Goal: Task Accomplishment & Management: Use online tool/utility

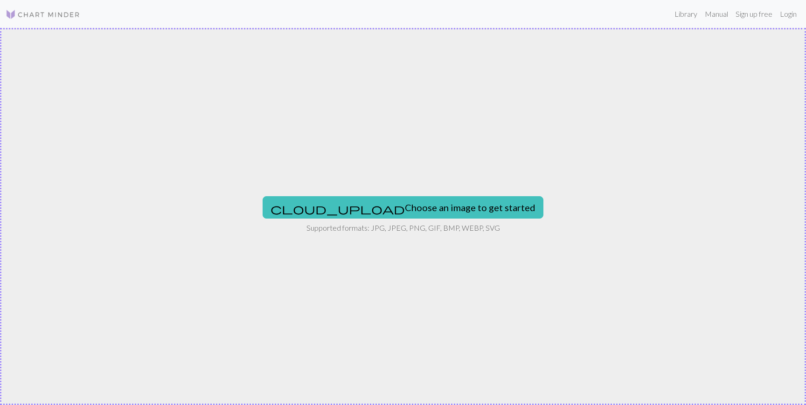
click at [28, 9] on img at bounding box center [43, 14] width 75 height 11
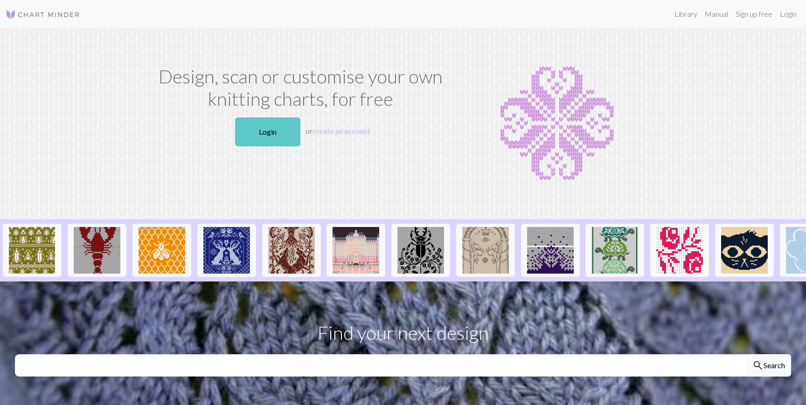
click at [269, 135] on link "Login" at bounding box center [267, 132] width 65 height 29
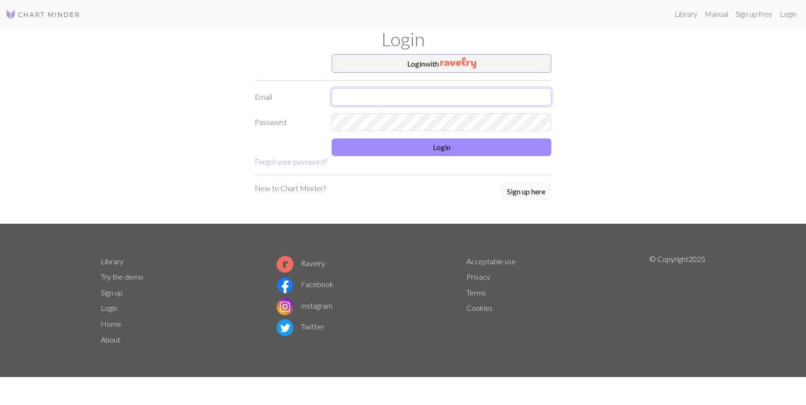
click at [419, 91] on input "text" at bounding box center [442, 97] width 220 height 18
click at [419, 70] on button "Login with" at bounding box center [442, 63] width 220 height 19
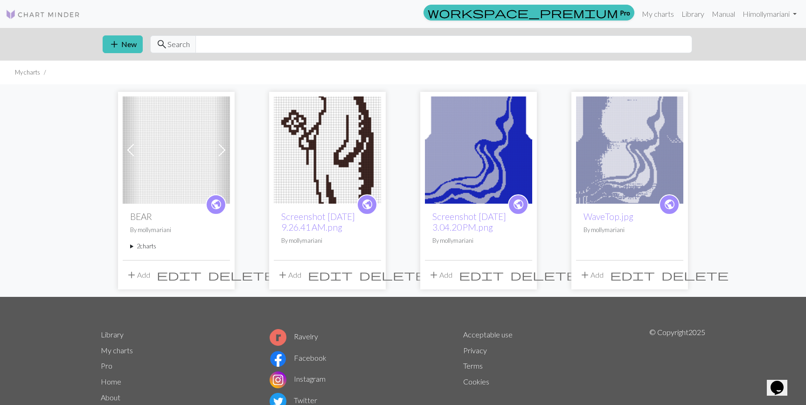
click at [222, 145] on span at bounding box center [222, 150] width 15 height 15
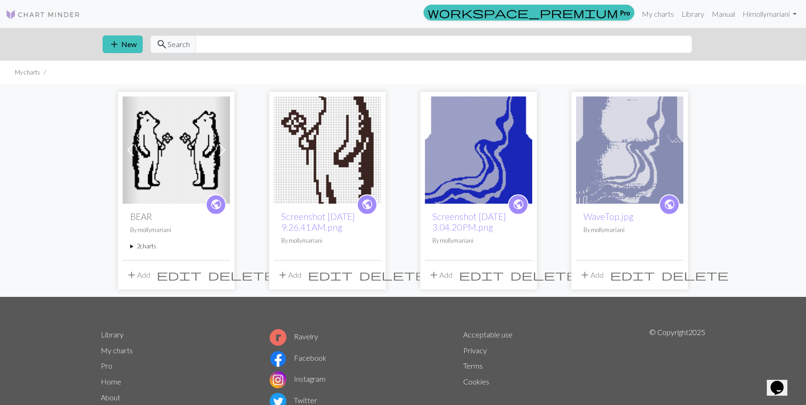
click at [222, 145] on span at bounding box center [222, 150] width 15 height 15
click at [145, 212] on h2 "BEAR" at bounding box center [176, 216] width 92 height 11
click at [168, 139] on img at bounding box center [176, 150] width 107 height 107
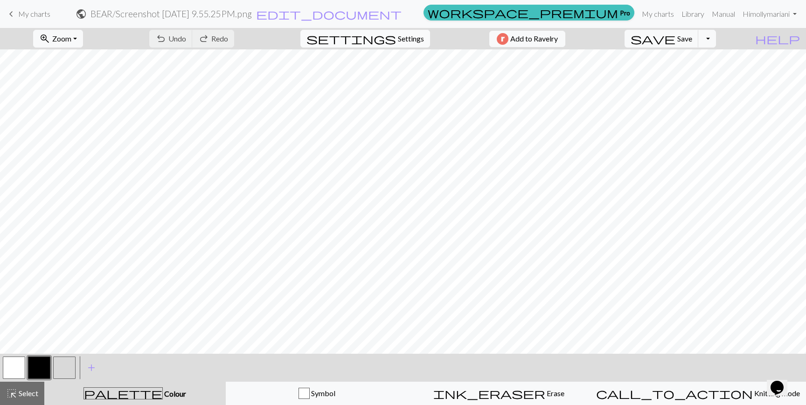
click at [398, 44] on span "Settings" at bounding box center [411, 38] width 26 height 11
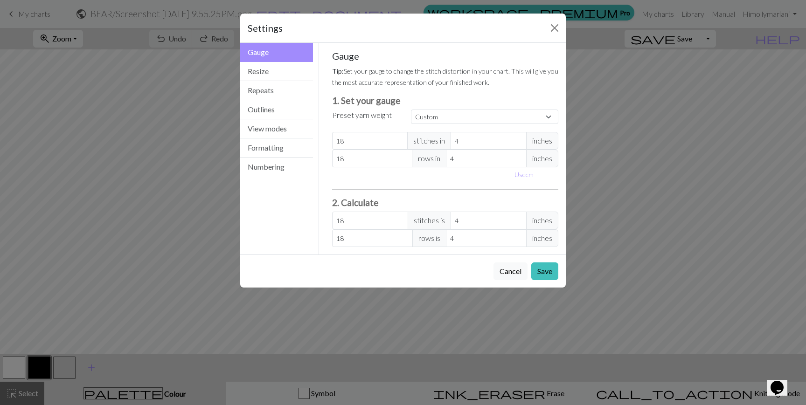
click at [191, 67] on div "Settings Gauge Gauge Resize Repeats Outlines View modes Formatting Numbering Ga…" at bounding box center [403, 202] width 806 height 405
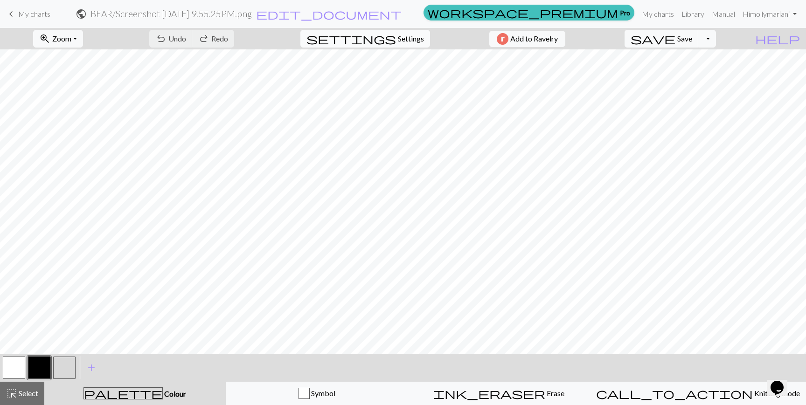
click at [408, 34] on span "Settings" at bounding box center [411, 38] width 26 height 11
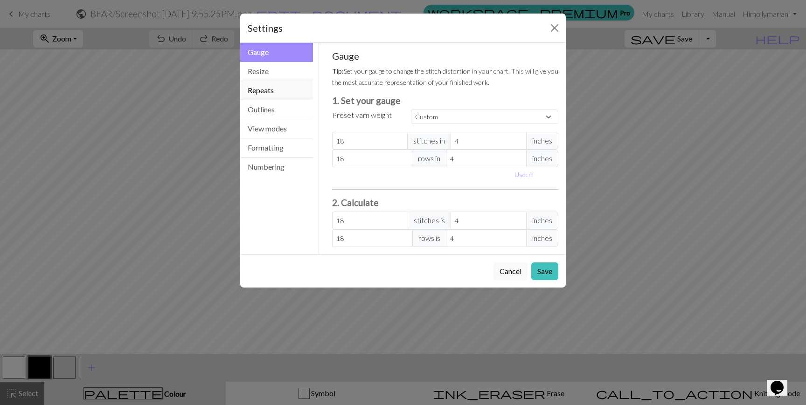
click at [280, 90] on button "Repeats" at bounding box center [276, 90] width 73 height 19
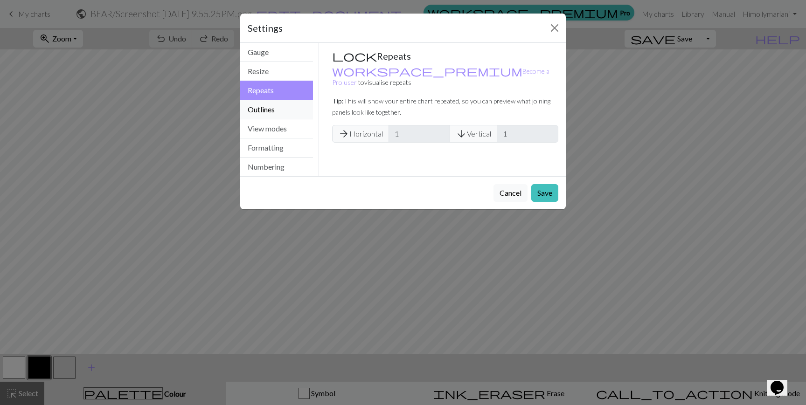
click at [296, 113] on button "Outlines" at bounding box center [276, 109] width 73 height 19
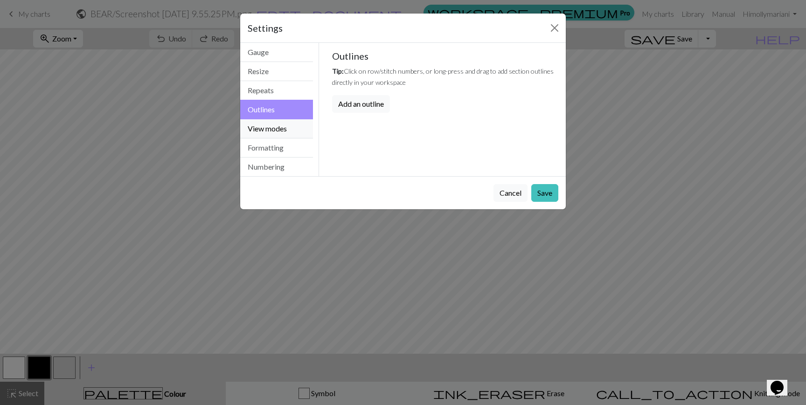
click at [297, 121] on button "View modes" at bounding box center [276, 128] width 73 height 19
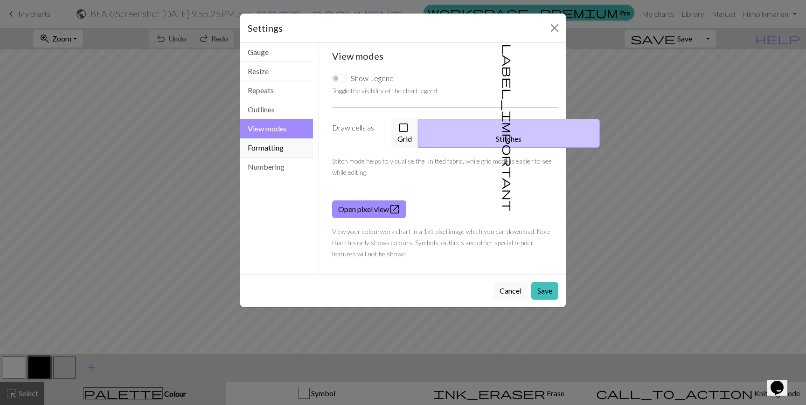
click at [277, 146] on button "Formatting" at bounding box center [276, 148] width 73 height 19
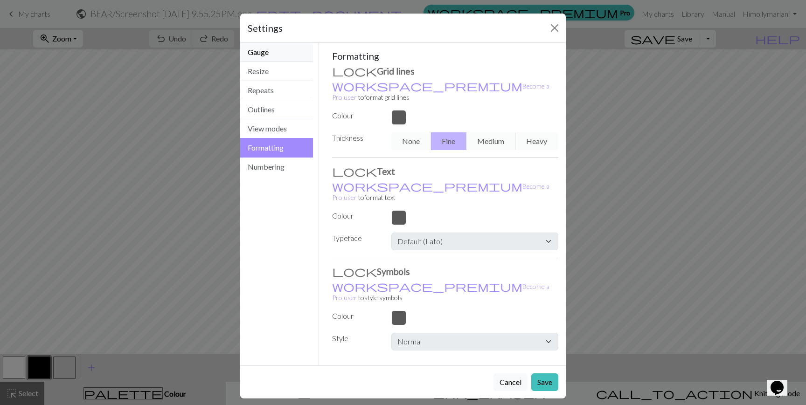
click at [277, 58] on button "Gauge" at bounding box center [276, 52] width 73 height 19
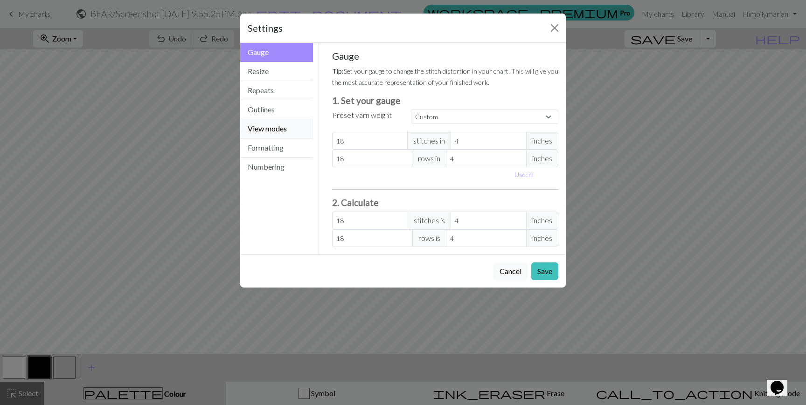
click at [274, 133] on button "View modes" at bounding box center [276, 128] width 73 height 19
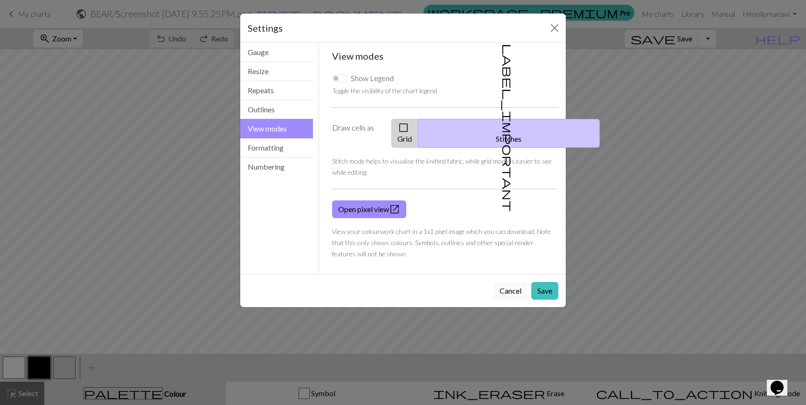
click at [419, 125] on button "check_box_outline_blank Grid" at bounding box center [404, 133] width 27 height 29
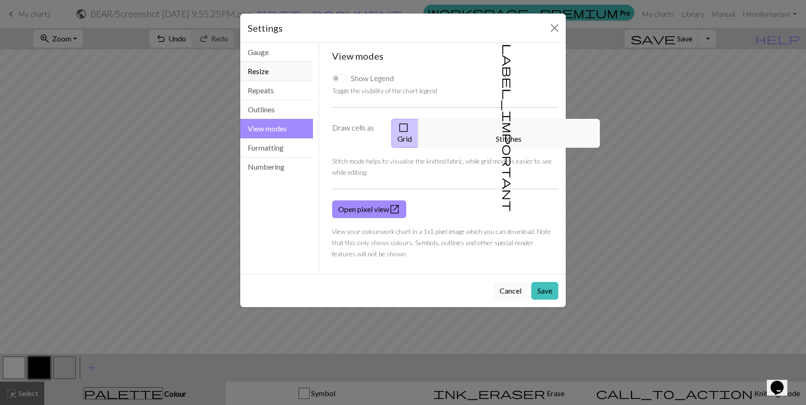
click at [284, 66] on button "Resize" at bounding box center [276, 71] width 73 height 19
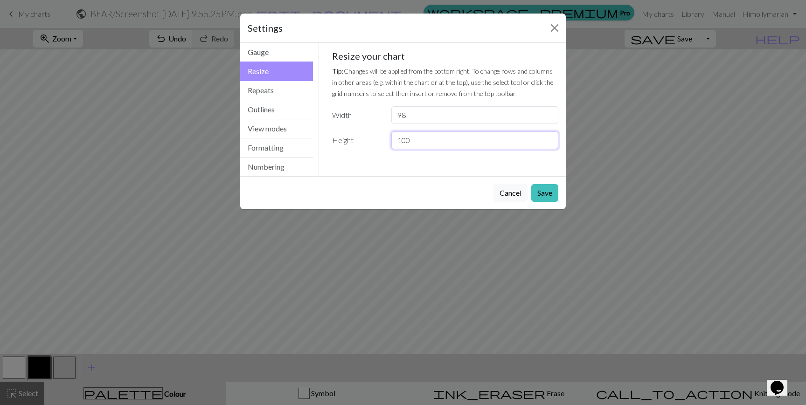
click at [418, 137] on input "100" at bounding box center [474, 141] width 167 height 18
type input "95"
click at [540, 193] on button "Save" at bounding box center [544, 193] width 27 height 18
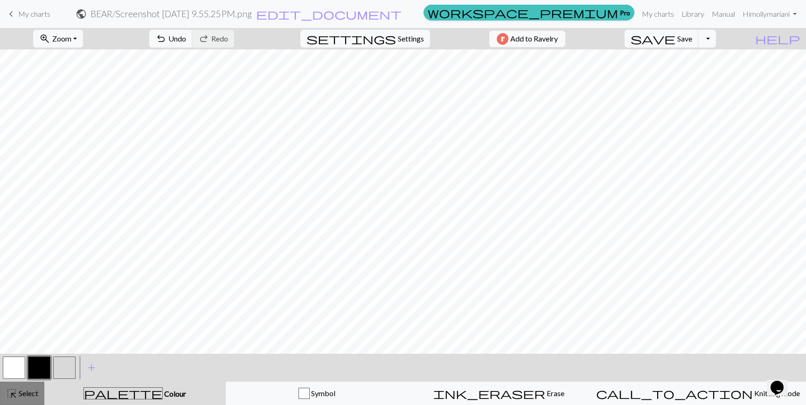
click at [26, 388] on div "highlight_alt Select Select" at bounding box center [22, 393] width 32 height 11
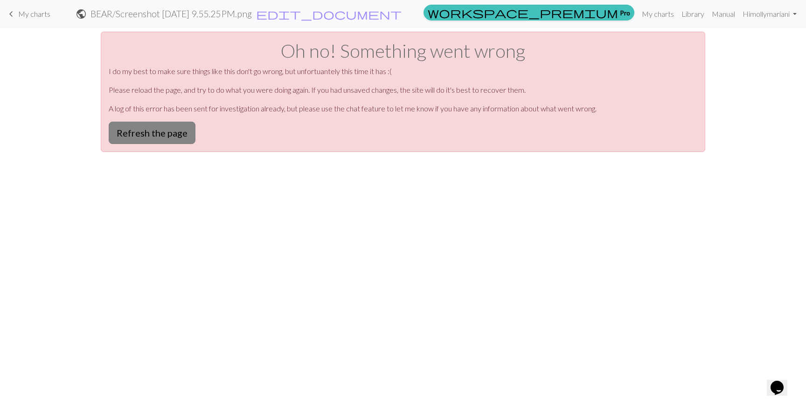
click at [164, 131] on button "Refresh the page" at bounding box center [152, 133] width 87 height 22
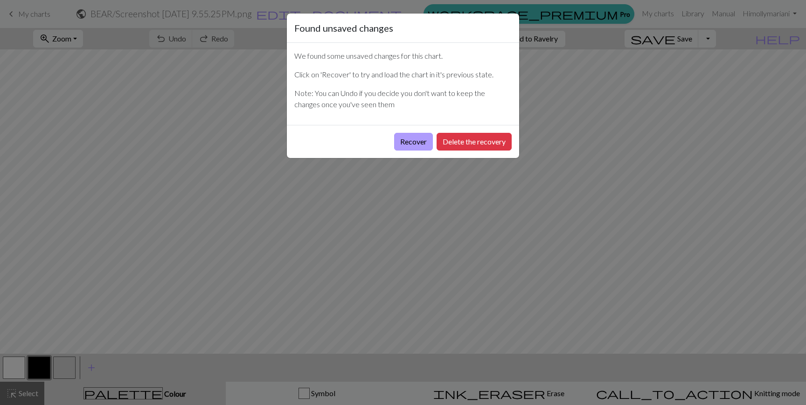
click at [410, 141] on button "Recover" at bounding box center [413, 142] width 39 height 18
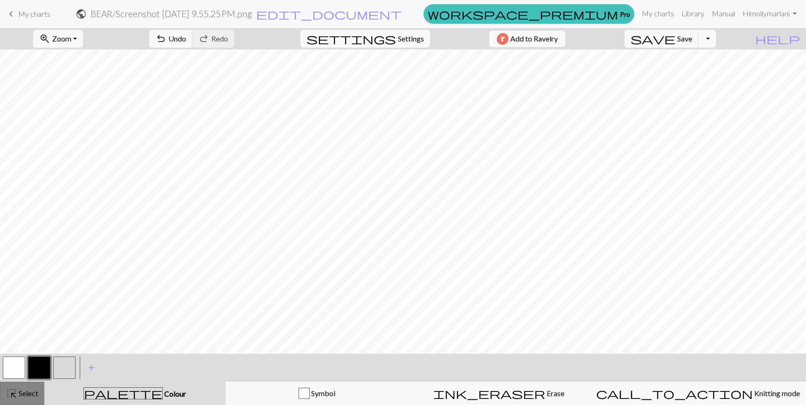
click at [28, 392] on span "Select" at bounding box center [27, 393] width 21 height 9
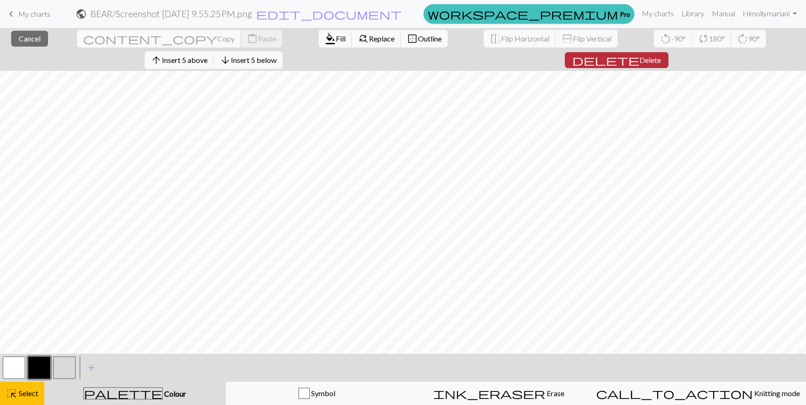
click at [640, 54] on span "delete" at bounding box center [606, 60] width 67 height 13
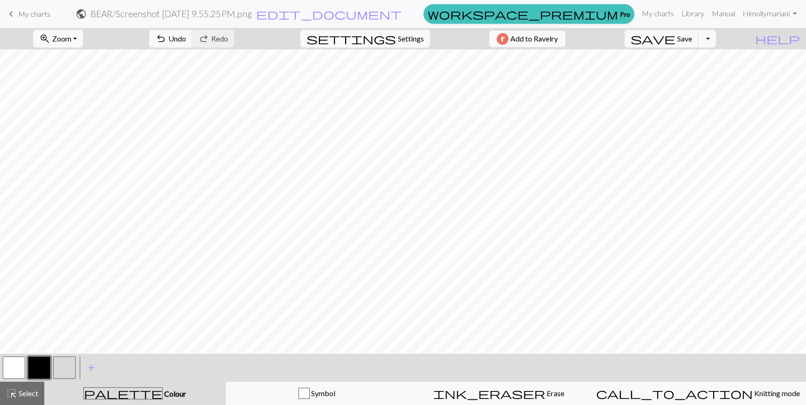
scroll to position [217, 0]
click at [252, 16] on h2 "BEAR / Screenshot 2025-08-26 at 9.55.25 PM.png" at bounding box center [171, 13] width 161 height 11
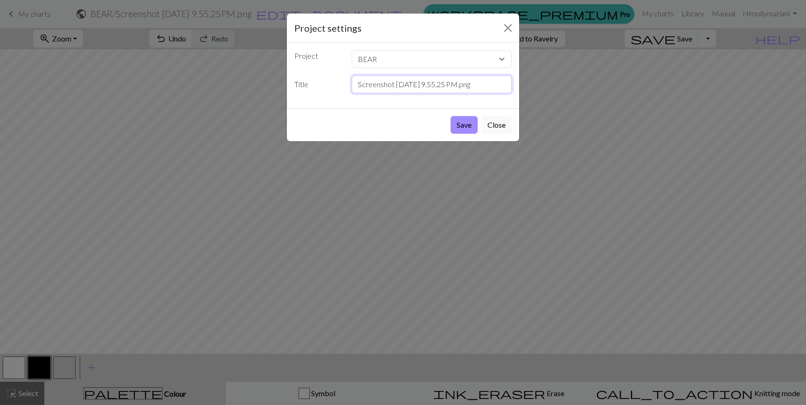
click at [379, 85] on input "Screenshot [DATE] 9.55.25 PM.png" at bounding box center [432, 85] width 161 height 18
type input "Mediu"
click at [451, 116] on button "Save" at bounding box center [464, 125] width 27 height 18
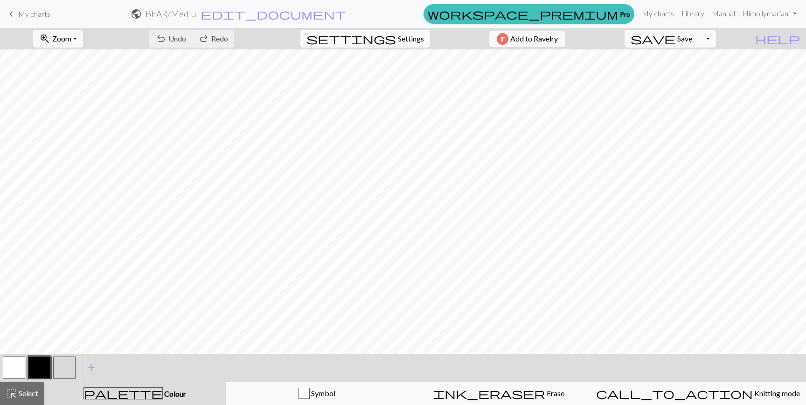
click at [362, 10] on div "Chart saved" at bounding box center [403, 18] width 806 height 37
click at [404, 16] on p "Chart saved" at bounding box center [403, 15] width 39 height 11
click at [366, 16] on div "Chart saved" at bounding box center [403, 18] width 806 height 37
click at [358, 16] on div "Chart saved" at bounding box center [403, 18] width 806 height 37
click at [344, 14] on div "Chart saved" at bounding box center [403, 18] width 806 height 37
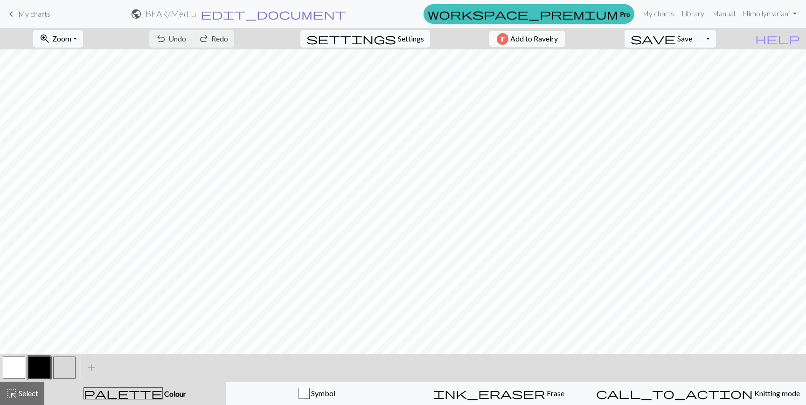
click at [347, 15] on button "edit_document Edit settings" at bounding box center [273, 14] width 147 height 12
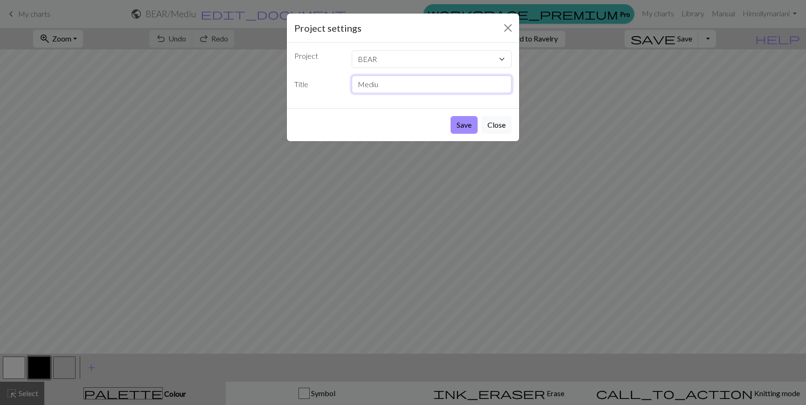
click at [402, 87] on input "Mediu" at bounding box center [432, 85] width 161 height 18
type input "Medium"
click at [451, 116] on button "Save" at bounding box center [464, 125] width 27 height 18
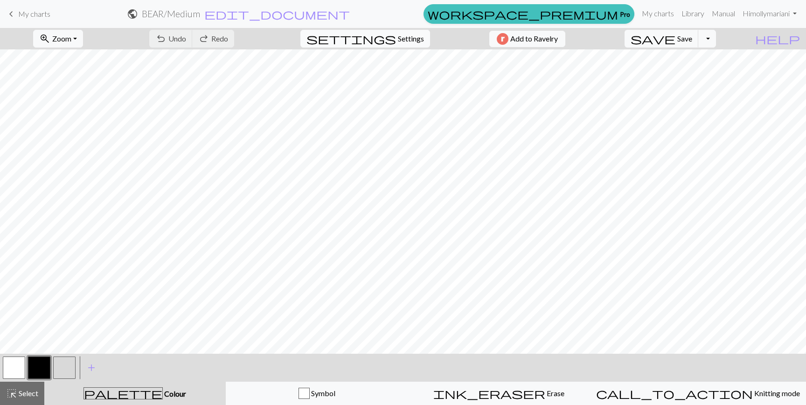
click at [420, 41] on button "settings Settings" at bounding box center [365, 39] width 130 height 18
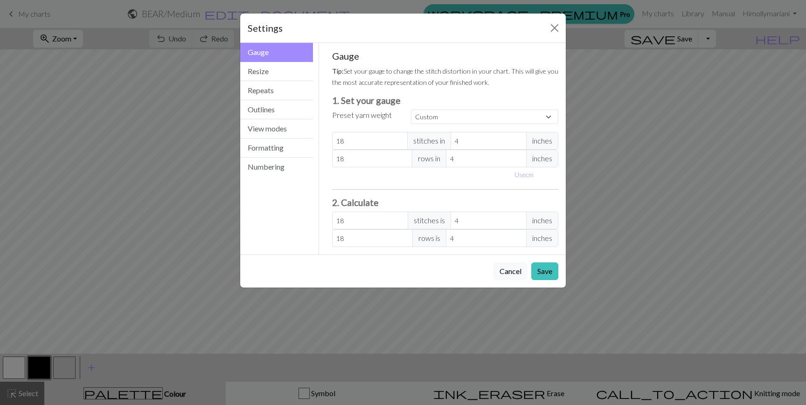
click at [532, 29] on div "Settings" at bounding box center [403, 28] width 326 height 29
click at [556, 33] on button "Close" at bounding box center [554, 28] width 15 height 15
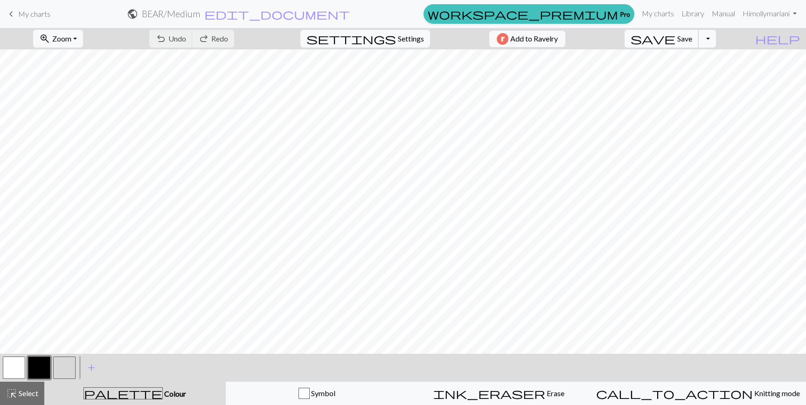
click at [695, 39] on button "save Save Save" at bounding box center [662, 39] width 74 height 18
click at [716, 38] on button "Toggle Dropdown" at bounding box center [708, 39] width 18 height 18
click at [700, 59] on button "file_copy Save a copy" at bounding box center [639, 59] width 154 height 15
click at [217, 14] on h2 "BEAR / Copy of Medium" at bounding box center [171, 13] width 91 height 11
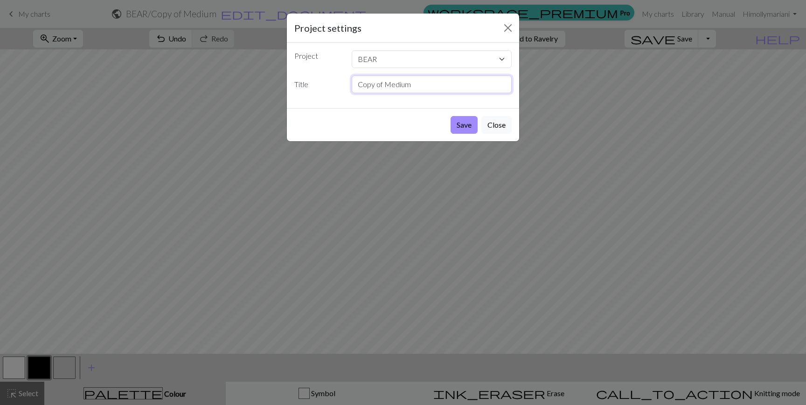
click at [384, 81] on input "Copy of Medium" at bounding box center [432, 85] width 161 height 18
type input "Large"
click at [451, 116] on button "Save" at bounding box center [464, 125] width 27 height 18
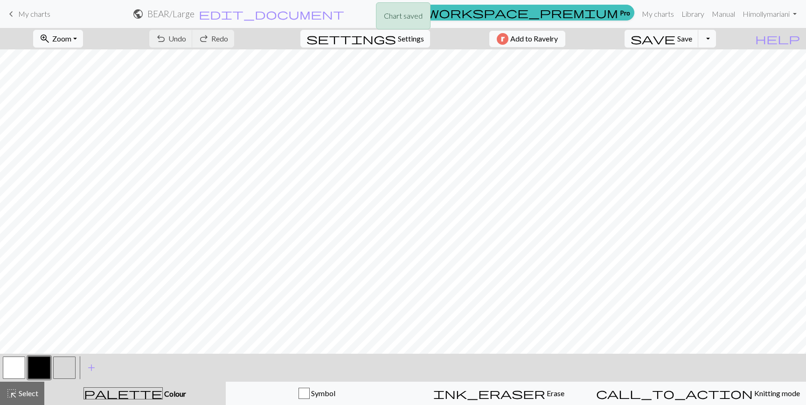
click at [402, 43] on span "Settings" at bounding box center [411, 38] width 26 height 11
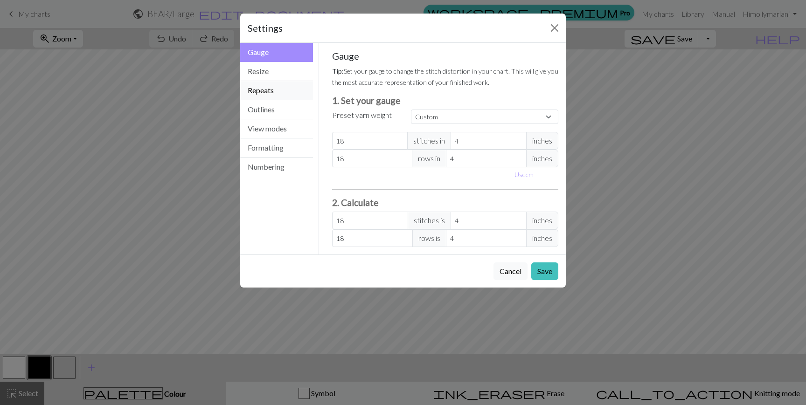
click at [275, 87] on button "Repeats" at bounding box center [276, 90] width 73 height 19
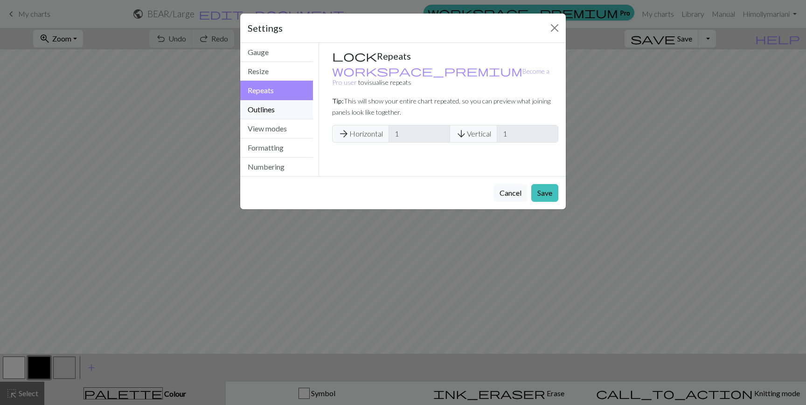
click at [272, 115] on button "Outlines" at bounding box center [276, 109] width 73 height 19
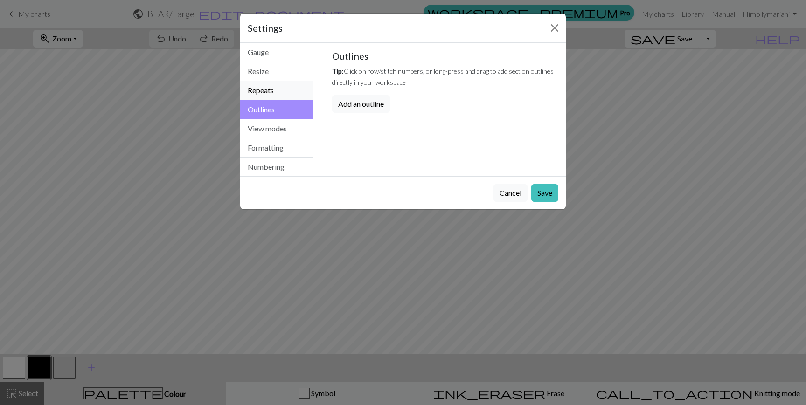
click at [279, 82] on button "Repeats" at bounding box center [276, 90] width 73 height 19
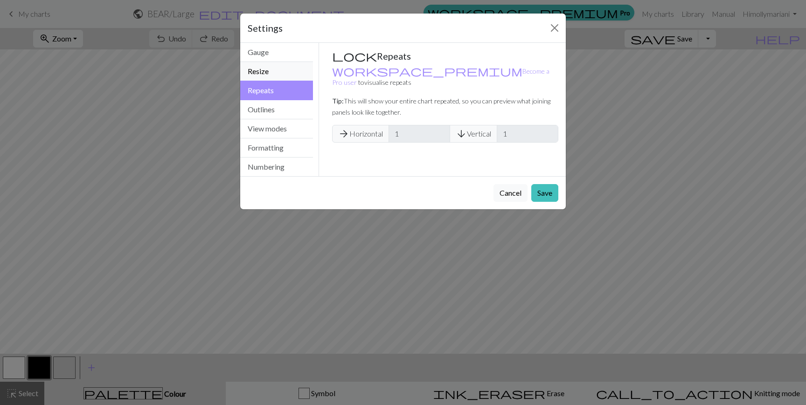
click at [285, 71] on button "Resize" at bounding box center [276, 71] width 73 height 19
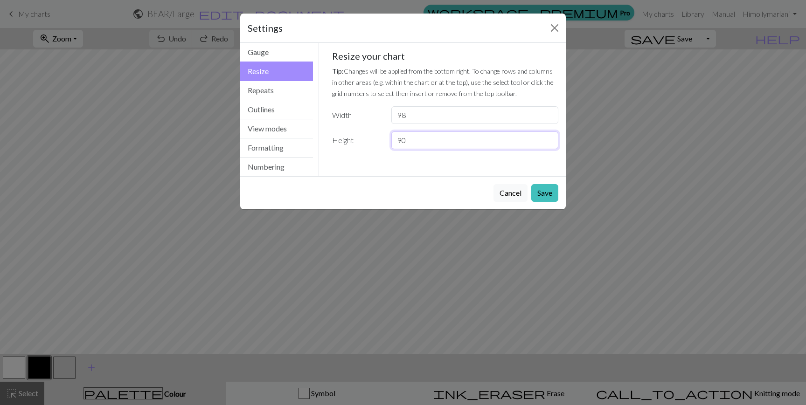
click at [445, 136] on input "90" at bounding box center [474, 141] width 167 height 18
type input "100"
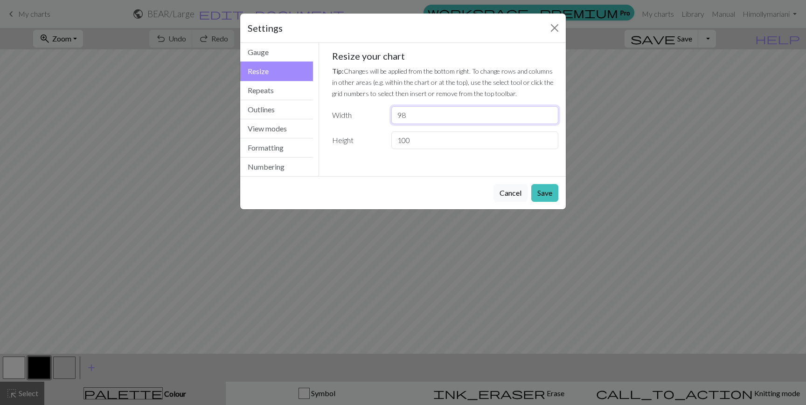
click at [426, 117] on input "98" at bounding box center [474, 115] width 167 height 18
type input "0"
type input "108"
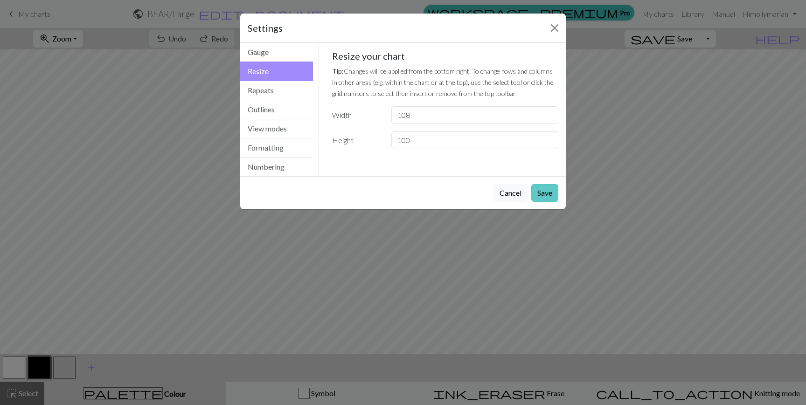
click at [547, 194] on button "Save" at bounding box center [544, 193] width 27 height 18
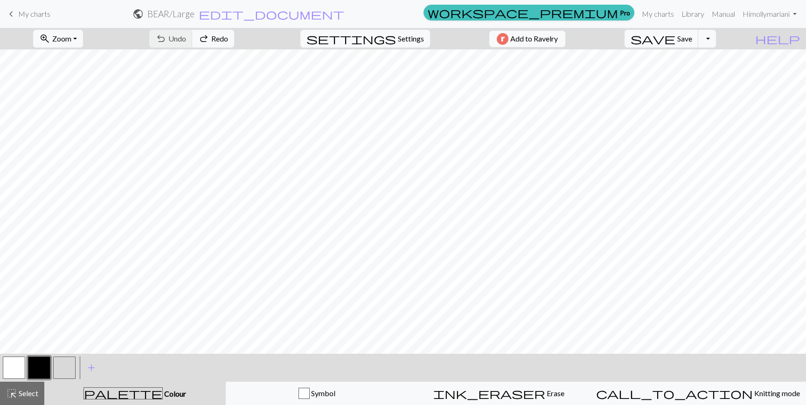
scroll to position [217, 0]
click at [404, 40] on span "Settings" at bounding box center [411, 38] width 26 height 11
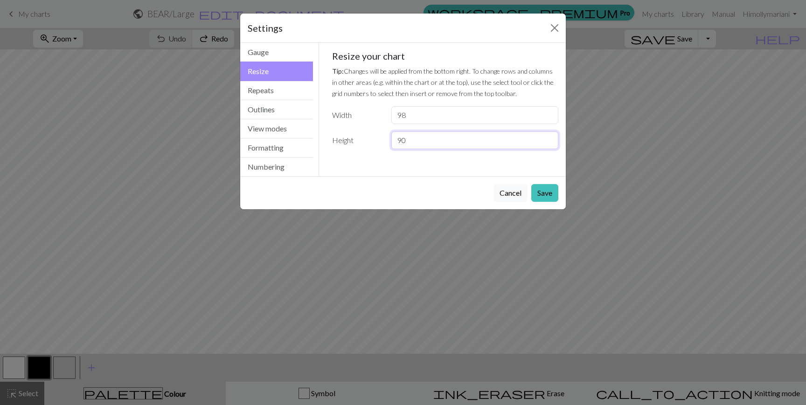
click at [408, 136] on input "90" at bounding box center [474, 141] width 167 height 18
click at [413, 115] on input "98" at bounding box center [474, 115] width 167 height 18
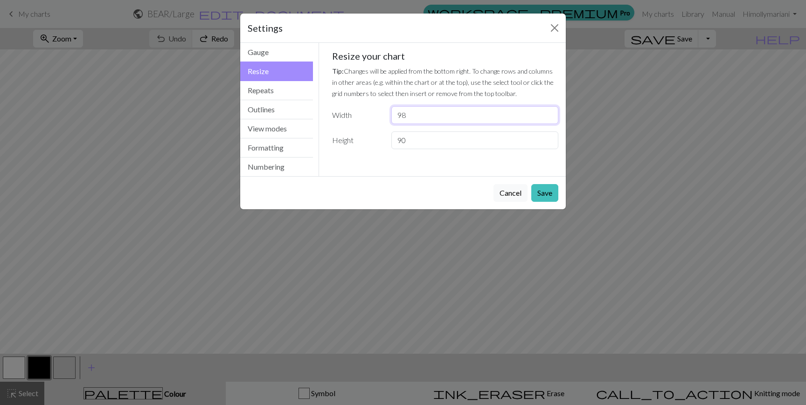
click at [413, 115] on input "98" at bounding box center [474, 115] width 167 height 18
type input "108"
click at [414, 134] on input "90" at bounding box center [474, 141] width 167 height 18
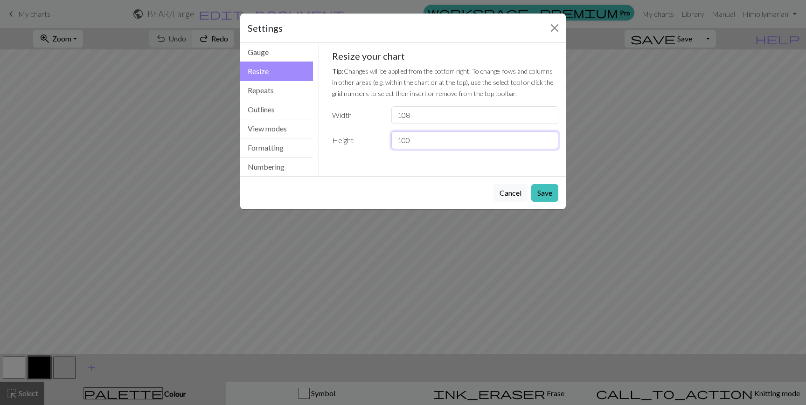
type input "100"
click at [488, 117] on input "108" at bounding box center [474, 115] width 167 height 18
click at [544, 192] on button "Save" at bounding box center [544, 193] width 27 height 18
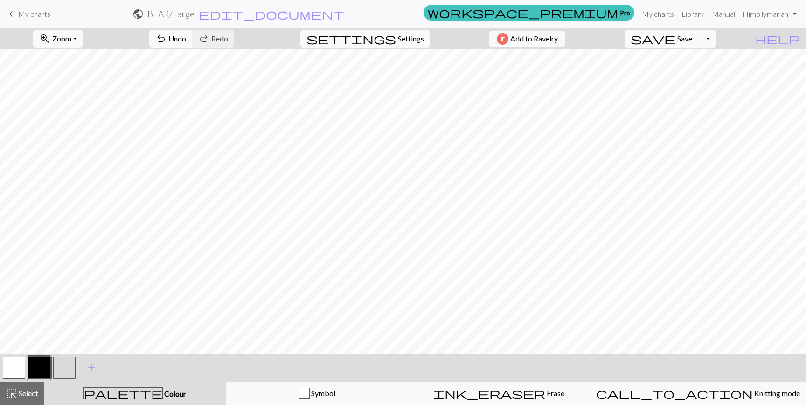
scroll to position [271, 0]
click at [28, 389] on div "highlight_alt Select Select" at bounding box center [22, 393] width 32 height 11
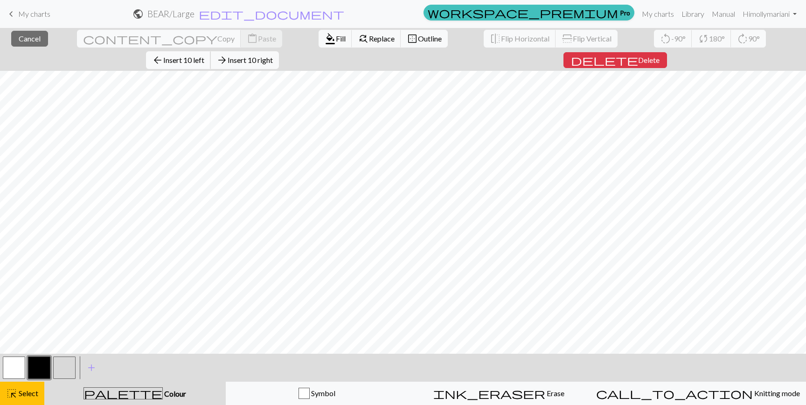
click at [204, 56] on span "Insert 10 left" at bounding box center [183, 60] width 41 height 9
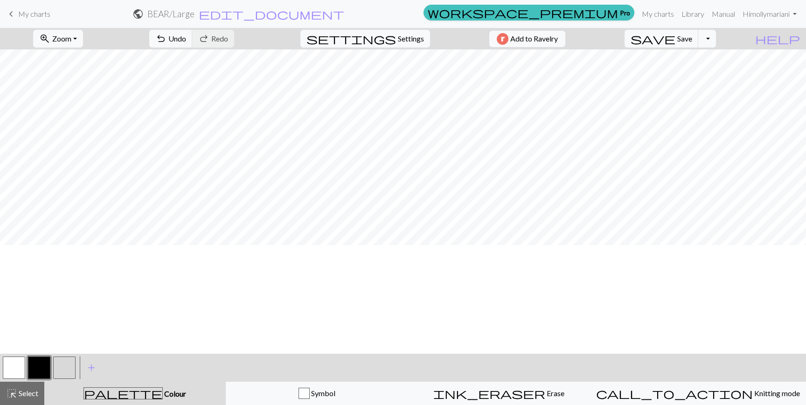
scroll to position [0, 0]
click at [18, 397] on span "Select" at bounding box center [27, 393] width 21 height 9
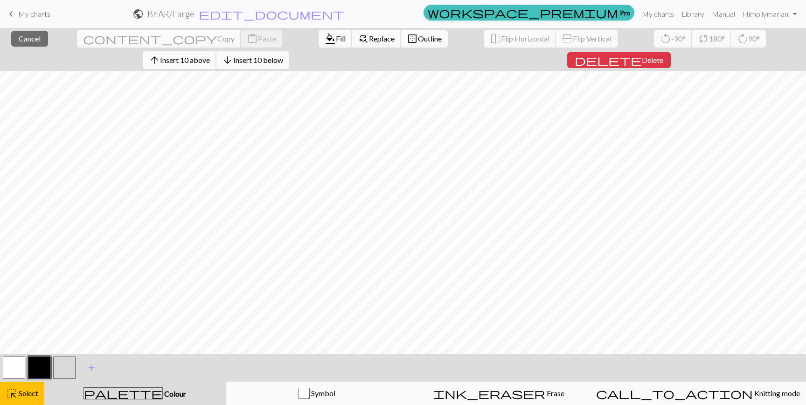
click at [210, 56] on span "Insert 10 above" at bounding box center [185, 60] width 50 height 9
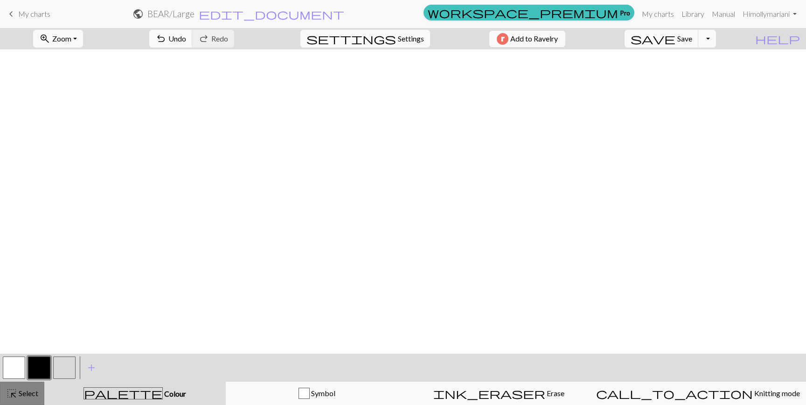
scroll to position [325, 0]
click at [27, 391] on span "Select" at bounding box center [27, 393] width 21 height 9
click at [68, 368] on button "button" at bounding box center [64, 368] width 22 height 22
click at [87, 367] on span "add" at bounding box center [91, 368] width 11 height 13
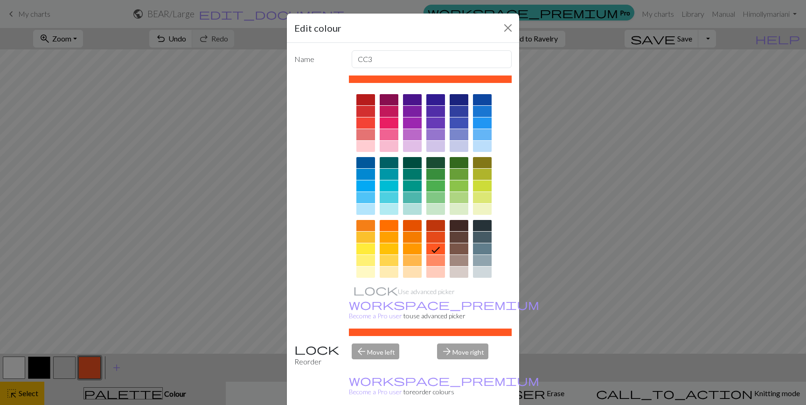
click at [372, 124] on div at bounding box center [365, 123] width 19 height 11
click at [432, 242] on div at bounding box center [435, 237] width 19 height 11
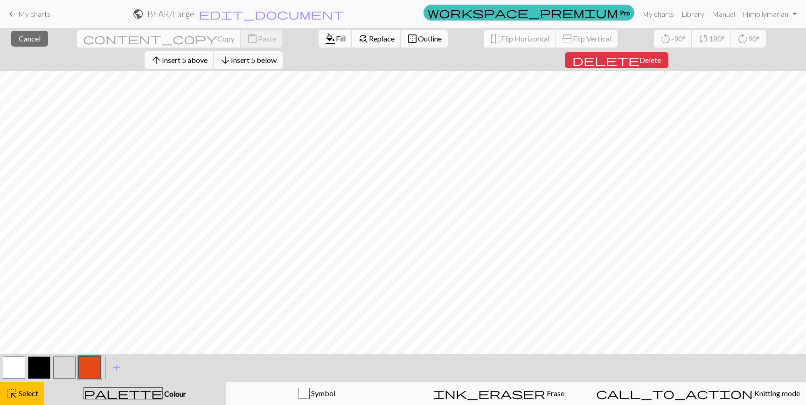
click at [86, 369] on button "button" at bounding box center [89, 368] width 22 height 22
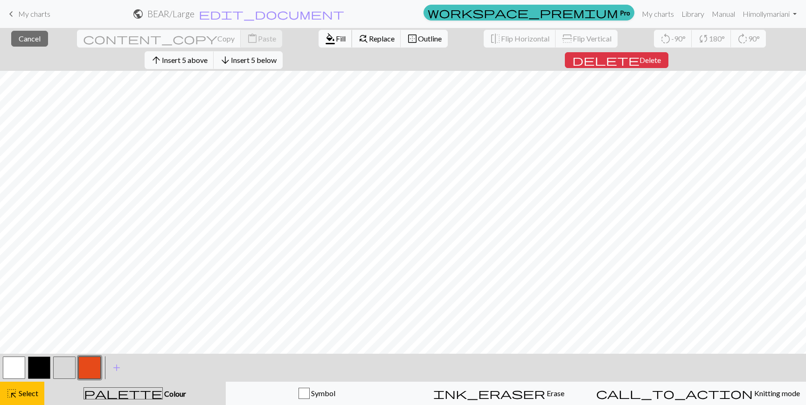
click at [325, 38] on span "format_color_fill" at bounding box center [330, 38] width 11 height 13
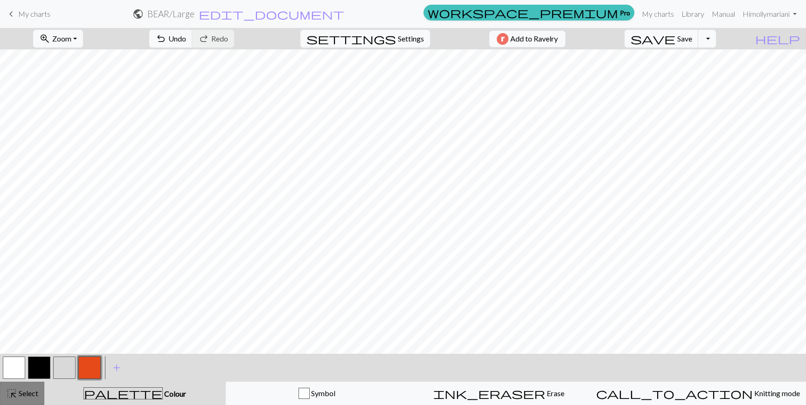
click at [31, 392] on span "Select" at bounding box center [27, 393] width 21 height 9
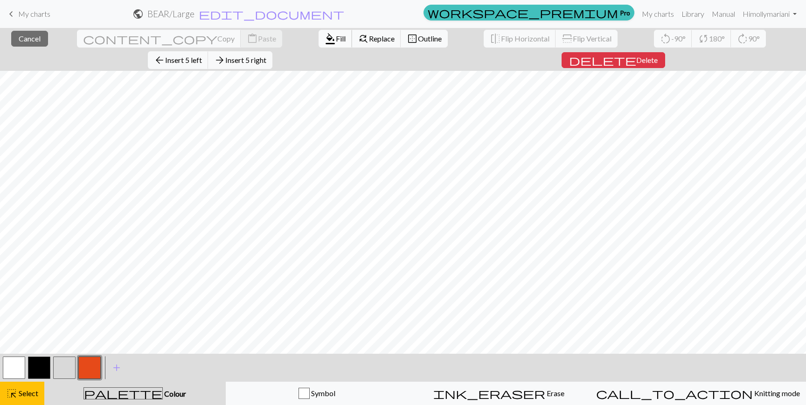
click at [336, 34] on span "Fill" at bounding box center [341, 38] width 10 height 9
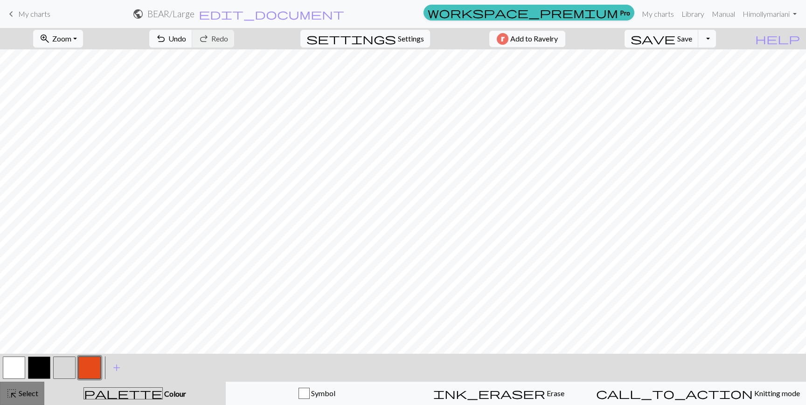
click at [33, 391] on span "Select" at bounding box center [27, 393] width 21 height 9
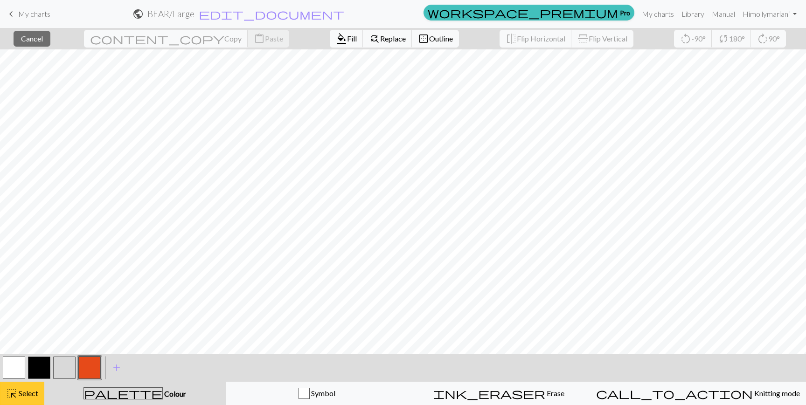
click at [26, 402] on button "highlight_alt Select Select" at bounding box center [22, 393] width 44 height 23
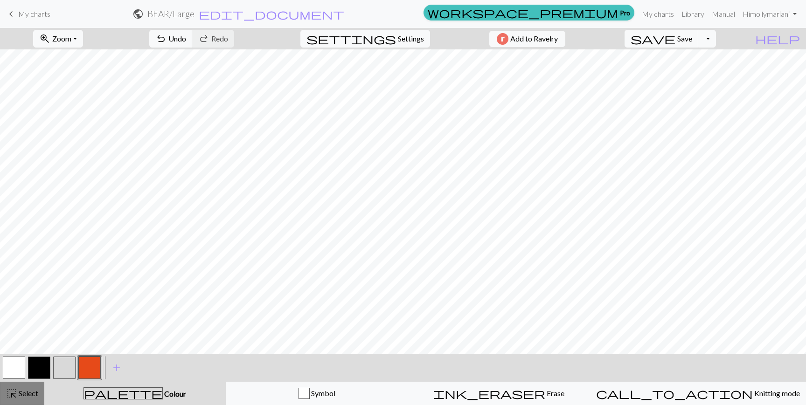
click at [28, 390] on span "Select" at bounding box center [27, 393] width 21 height 9
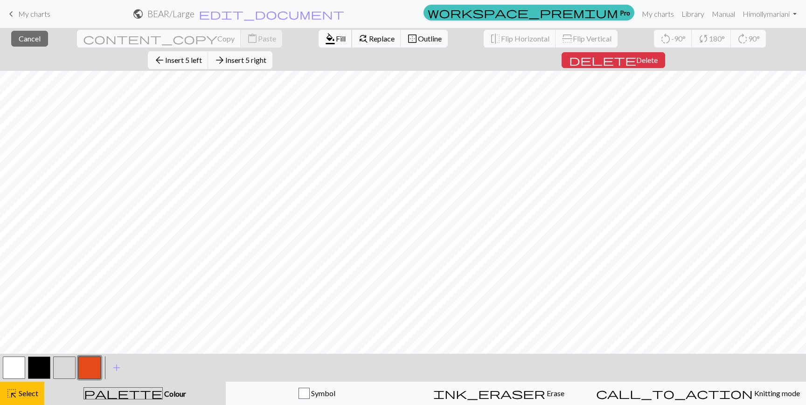
click at [325, 42] on span "format_color_fill" at bounding box center [330, 38] width 11 height 13
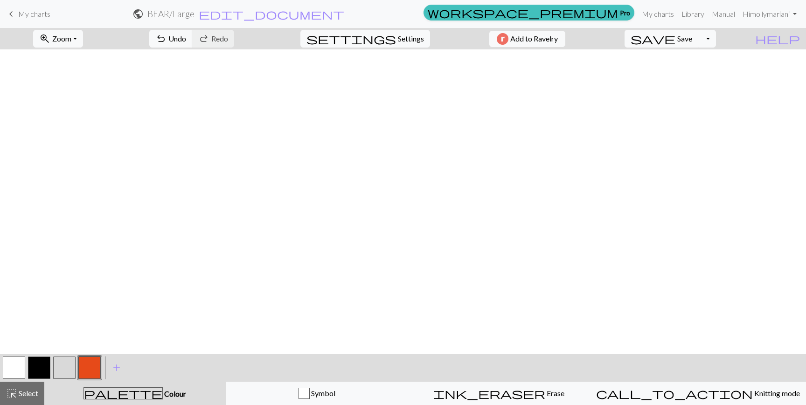
scroll to position [0, 0]
click at [27, 395] on span "Select" at bounding box center [27, 393] width 21 height 9
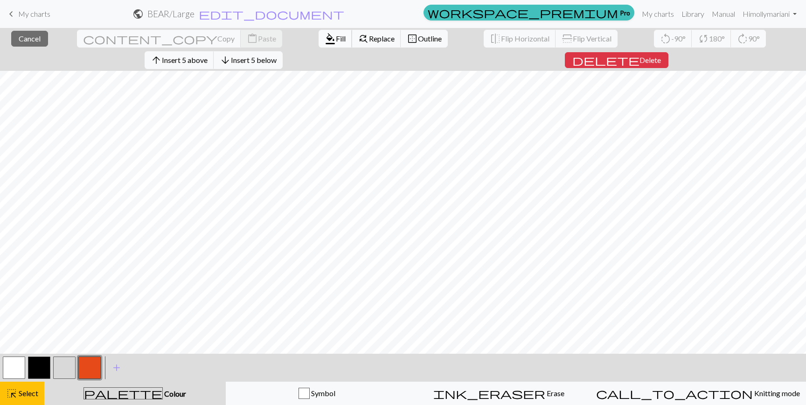
click at [319, 44] on button "format_color_fill Fill" at bounding box center [336, 39] width 34 height 18
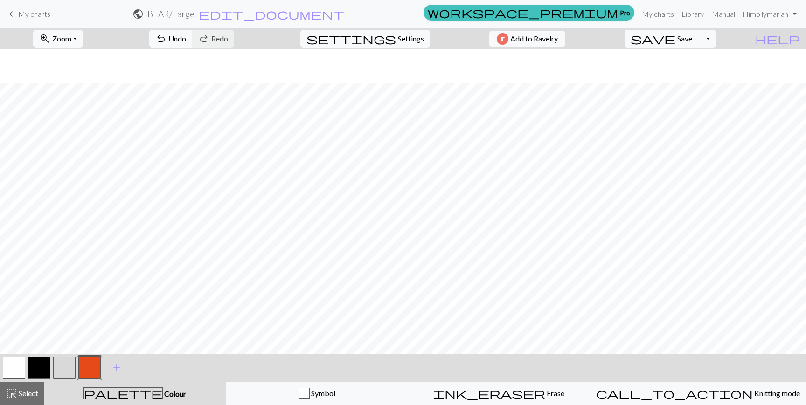
scroll to position [34, 0]
click at [41, 371] on button "button" at bounding box center [39, 368] width 22 height 22
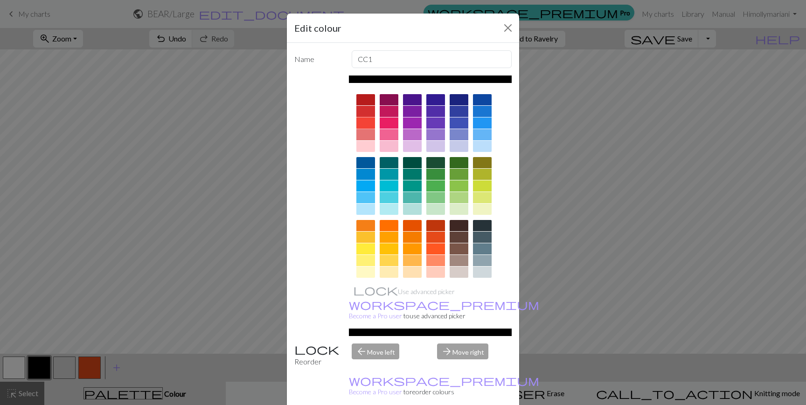
click at [370, 119] on div at bounding box center [365, 123] width 19 height 11
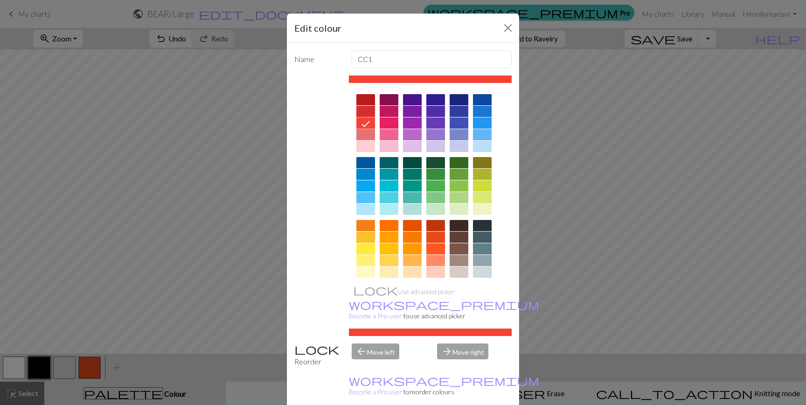
click at [437, 248] on div at bounding box center [435, 249] width 19 height 11
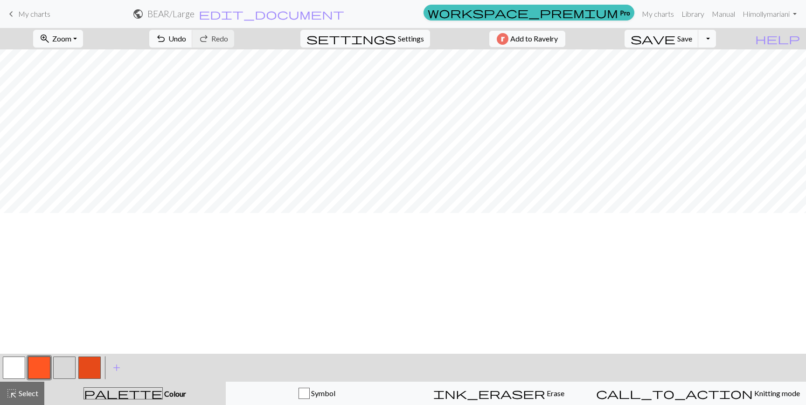
scroll to position [0, 0]
click at [40, 375] on button "button" at bounding box center [39, 368] width 22 height 22
click at [46, 364] on button "button" at bounding box center [39, 368] width 22 height 22
click at [46, 364] on div "Edit colour Name CC1 Use advanced picker workspace_premium Become a Pro user to…" at bounding box center [403, 202] width 806 height 405
click at [42, 365] on button "button" at bounding box center [39, 368] width 22 height 22
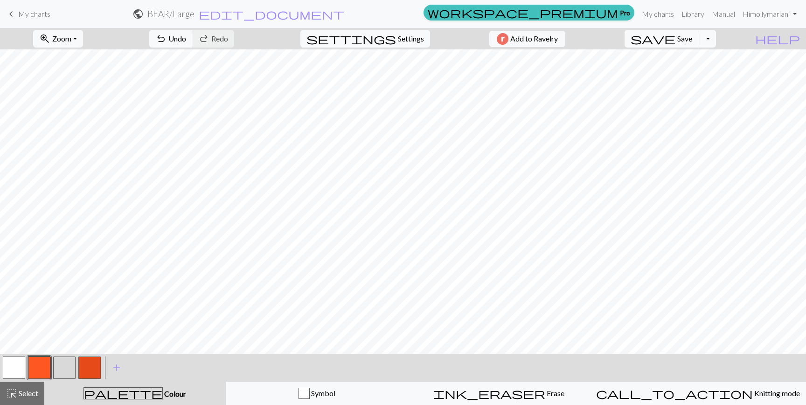
click at [42, 365] on div "Edit colour Name CC1 Use advanced picker workspace_premium Become a Pro user to…" at bounding box center [403, 202] width 806 height 405
click at [41, 368] on button "button" at bounding box center [39, 368] width 22 height 22
click at [35, 371] on button "button" at bounding box center [39, 368] width 22 height 22
click at [11, 369] on button "button" at bounding box center [14, 368] width 22 height 22
click at [44, 369] on button "button" at bounding box center [39, 368] width 22 height 22
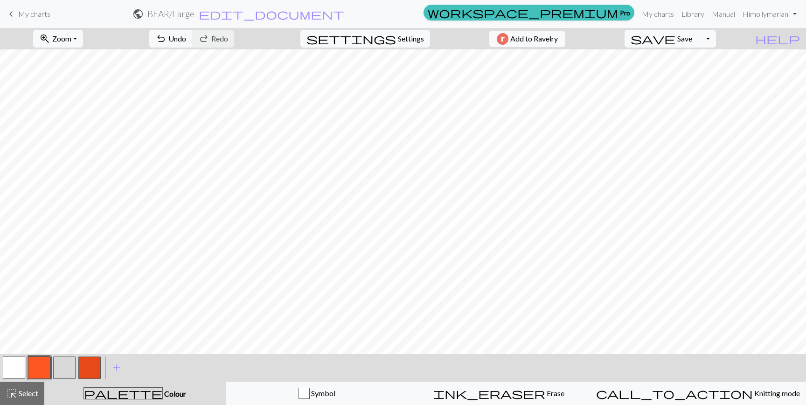
click at [44, 369] on button "button" at bounding box center [39, 368] width 22 height 22
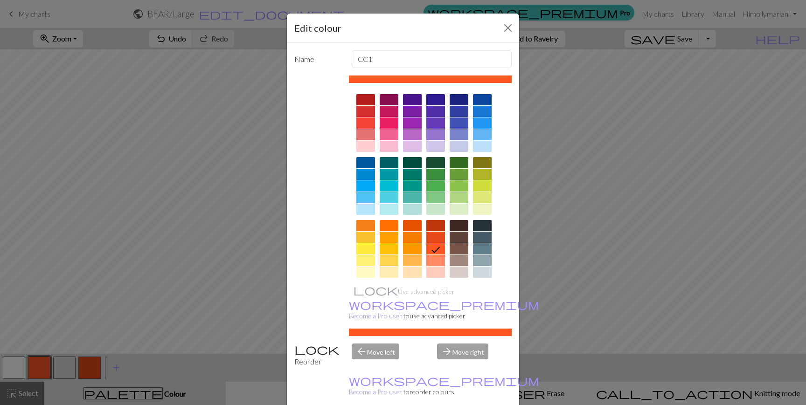
click at [430, 234] on div at bounding box center [435, 237] width 19 height 11
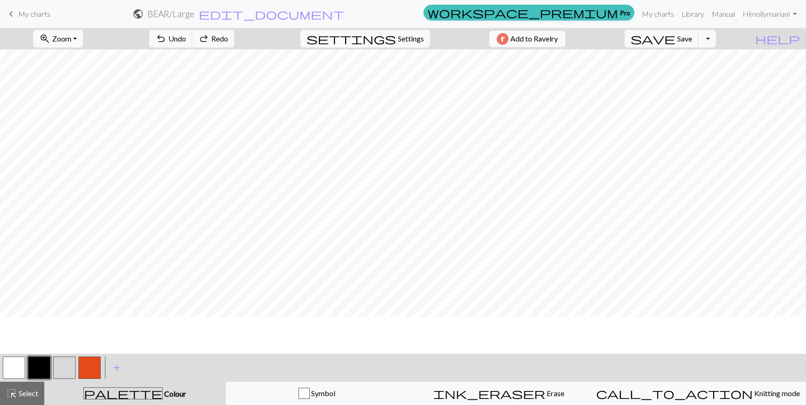
scroll to position [288, 0]
click at [15, 363] on button "button" at bounding box center [14, 368] width 22 height 22
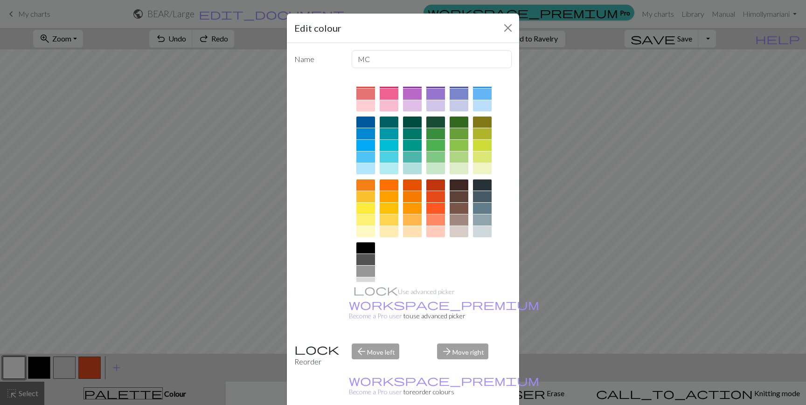
scroll to position [70, 0]
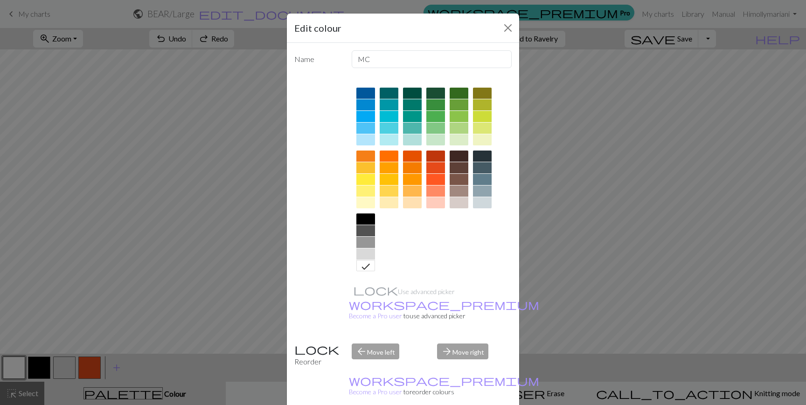
click at [367, 205] on div at bounding box center [365, 202] width 19 height 11
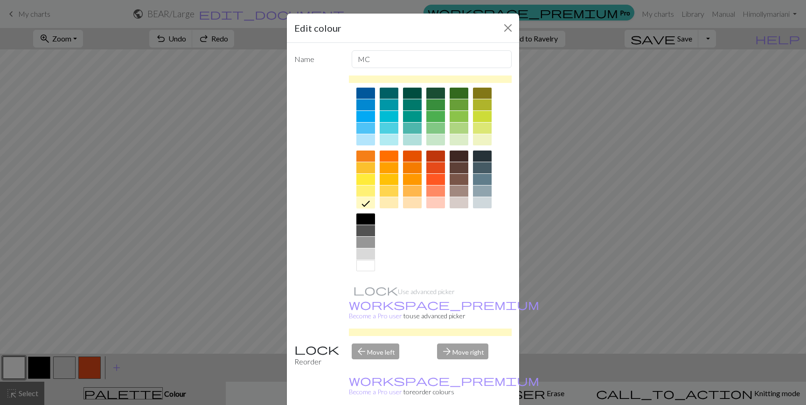
scroll to position [0, 0]
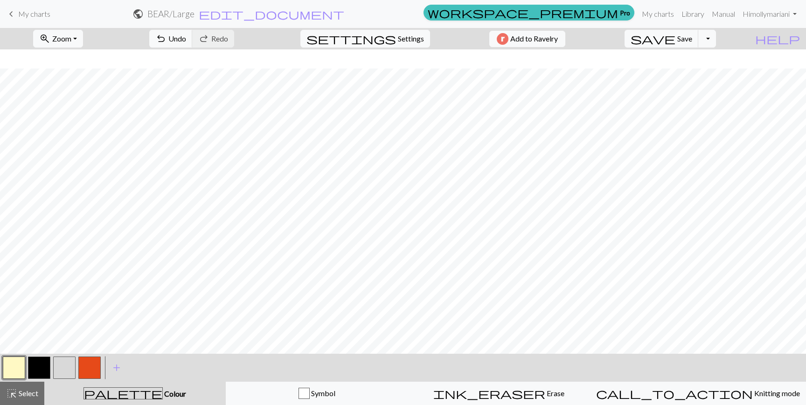
scroll to position [19, 0]
click at [90, 369] on button "button" at bounding box center [89, 368] width 22 height 22
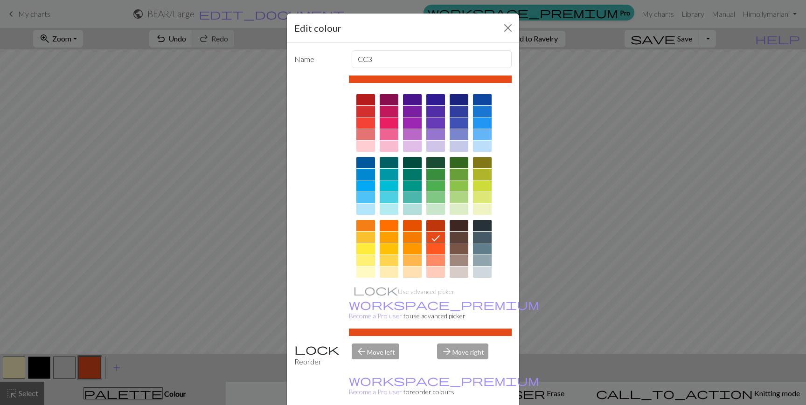
click at [362, 162] on div at bounding box center [365, 162] width 19 height 11
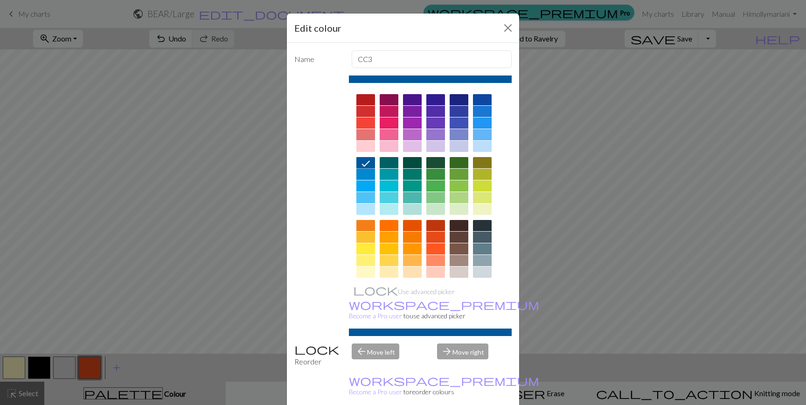
click at [481, 98] on div at bounding box center [482, 99] width 19 height 11
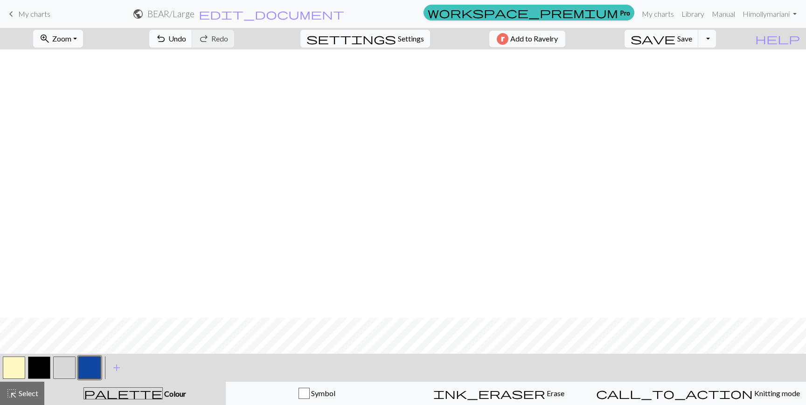
scroll to position [288, 0]
click at [37, 373] on button "button" at bounding box center [39, 368] width 22 height 22
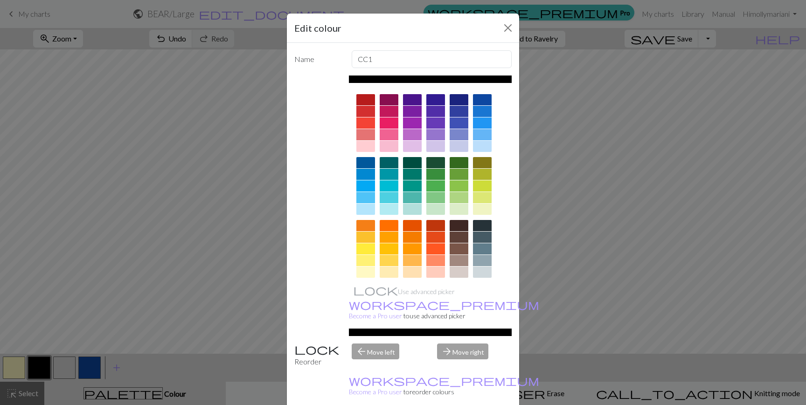
click at [488, 190] on div at bounding box center [482, 186] width 19 height 11
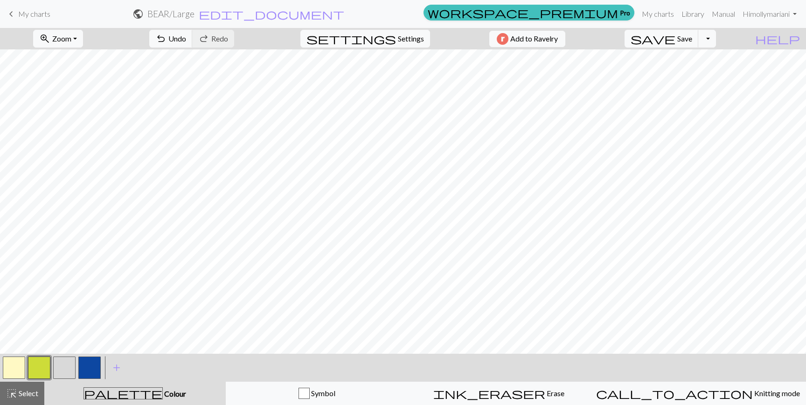
click at [15, 370] on button "button" at bounding box center [14, 368] width 22 height 22
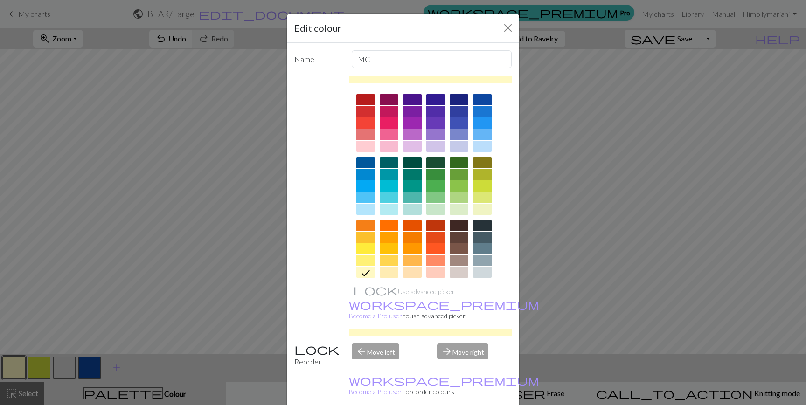
scroll to position [70, 0]
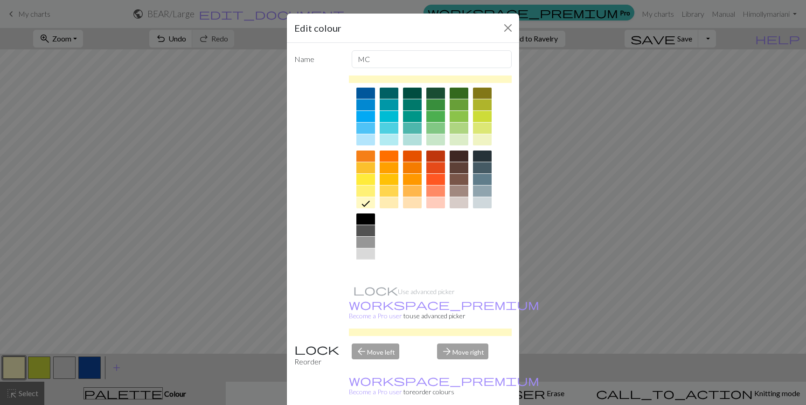
click at [364, 270] on div at bounding box center [365, 265] width 19 height 11
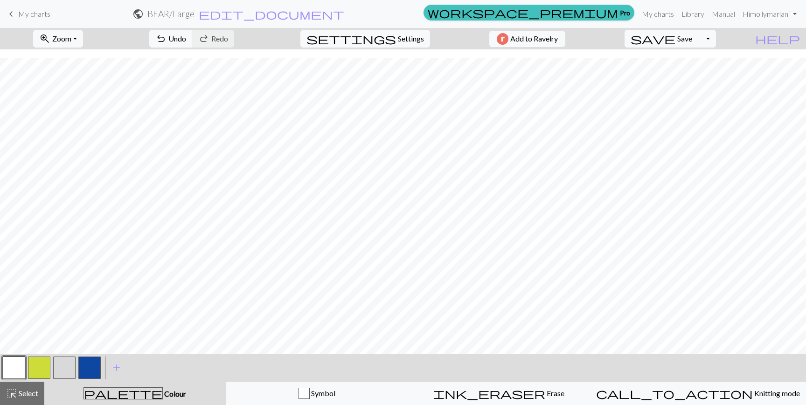
scroll to position [8, 0]
click at [32, 369] on button "button" at bounding box center [39, 368] width 22 height 22
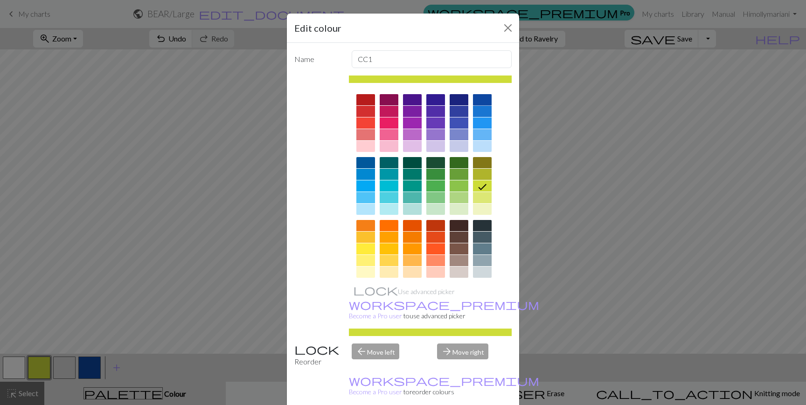
click at [487, 97] on div at bounding box center [482, 99] width 19 height 11
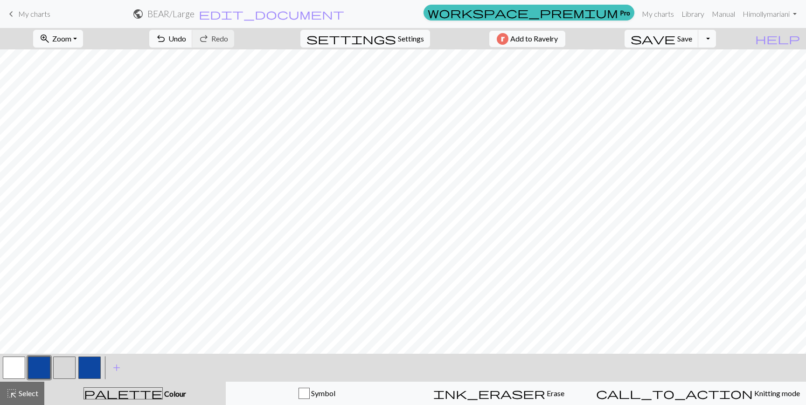
click at [88, 366] on button "button" at bounding box center [89, 368] width 22 height 22
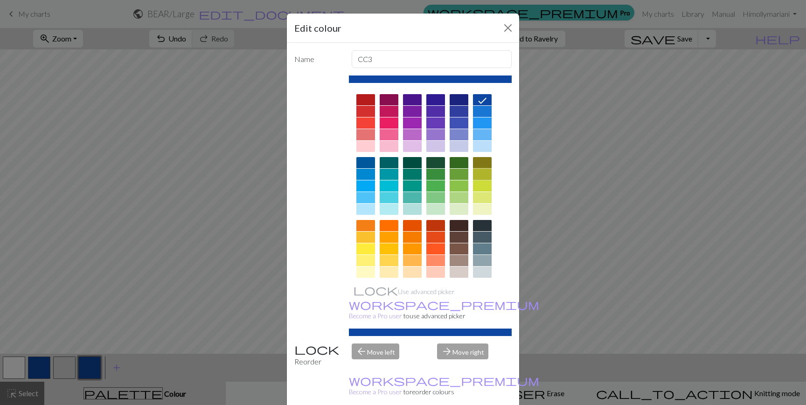
click at [477, 179] on div at bounding box center [482, 174] width 19 height 11
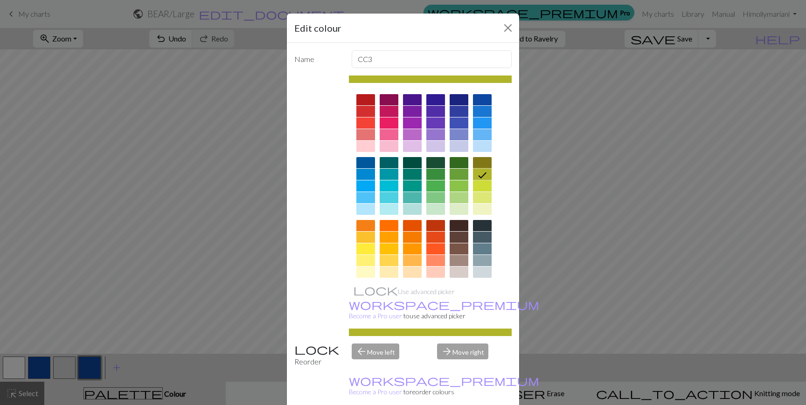
click at [483, 186] on div at bounding box center [482, 186] width 19 height 11
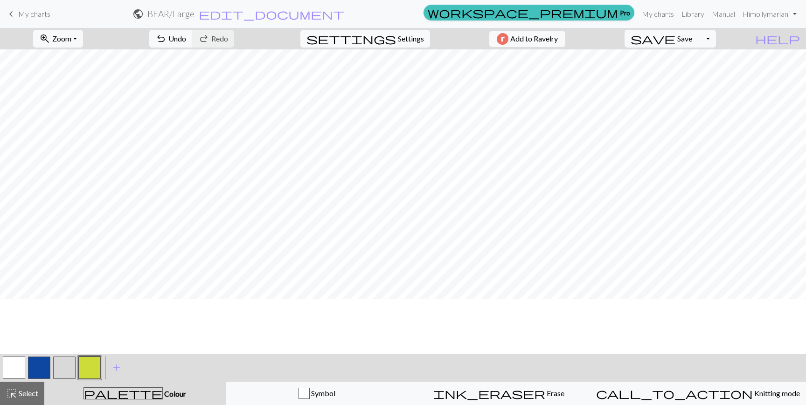
scroll to position [0, 0]
click at [692, 36] on span "Save" at bounding box center [685, 38] width 15 height 9
click at [727, 35] on div "Chart saved" at bounding box center [403, 18] width 806 height 37
click at [730, 34] on div "Chart saved" at bounding box center [403, 18] width 806 height 37
click at [716, 37] on button "Toggle Dropdown" at bounding box center [708, 39] width 18 height 18
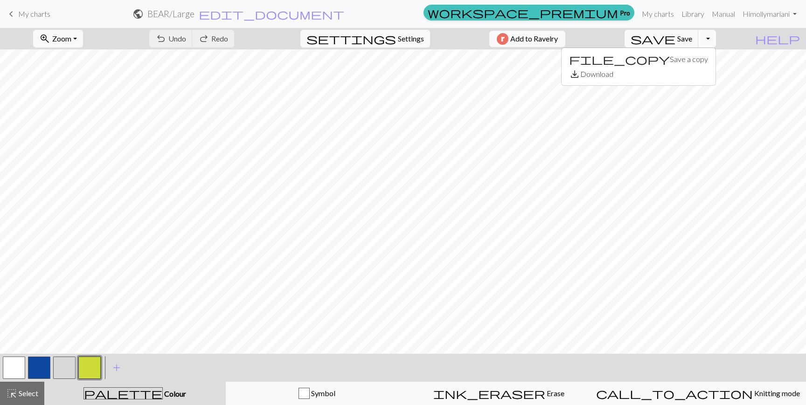
click at [716, 36] on button "Toggle Dropdown" at bounding box center [708, 39] width 18 height 18
click at [716, 38] on button "Toggle Dropdown" at bounding box center [708, 39] width 18 height 18
click at [703, 70] on button "save_alt Download" at bounding box center [639, 74] width 154 height 15
click at [716, 36] on button "Toggle Dropdown" at bounding box center [708, 39] width 18 height 18
click at [695, 74] on button "save_alt Download" at bounding box center [639, 74] width 154 height 15
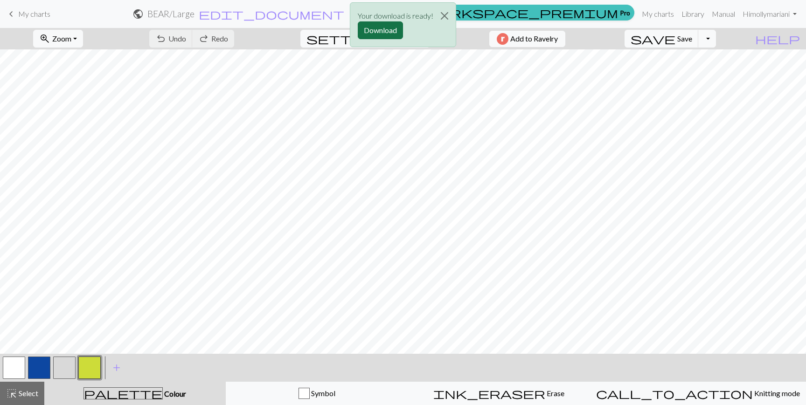
click at [394, 22] on button "Download" at bounding box center [380, 30] width 45 height 18
click at [444, 16] on button "Close" at bounding box center [444, 16] width 22 height 26
click at [0, 0] on div "Your download is ready! Download" at bounding box center [403, 27] width 806 height 55
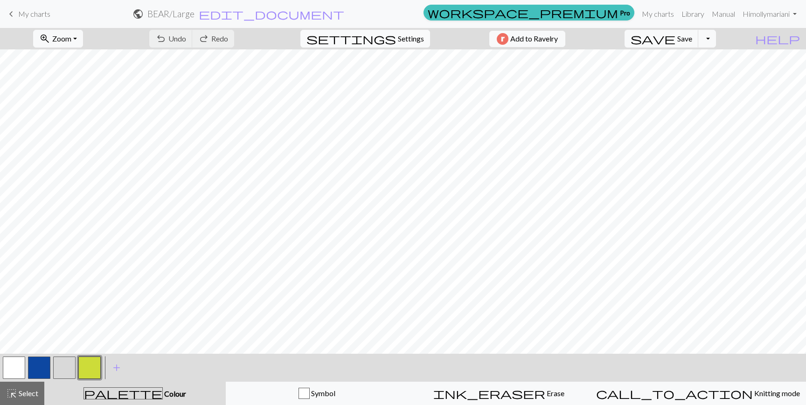
drag, startPoint x: 444, startPoint y: 16, endPoint x: 394, endPoint y: 39, distance: 54.9
click at [398, 39] on span "Settings" at bounding box center [411, 38] width 26 height 11
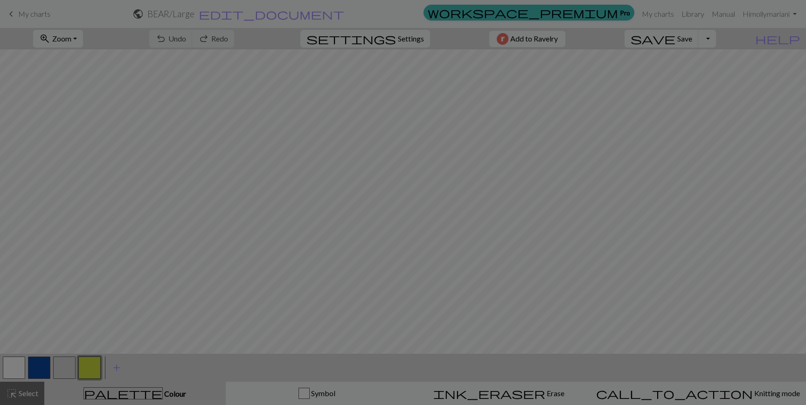
drag, startPoint x: 394, startPoint y: 39, endPoint x: 404, endPoint y: 39, distance: 9.8
click at [404, 39] on div "Gauge Tip: Set your gauge to change the stitch distortion in your chart. This w…" at bounding box center [445, 125] width 227 height 197
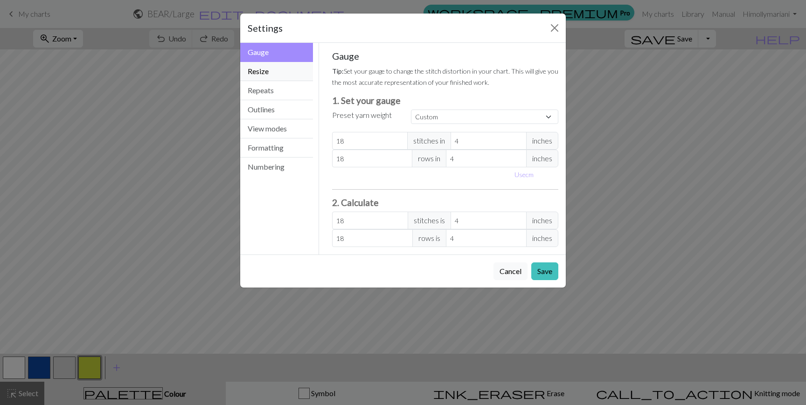
click at [265, 73] on button "Resize" at bounding box center [276, 71] width 73 height 19
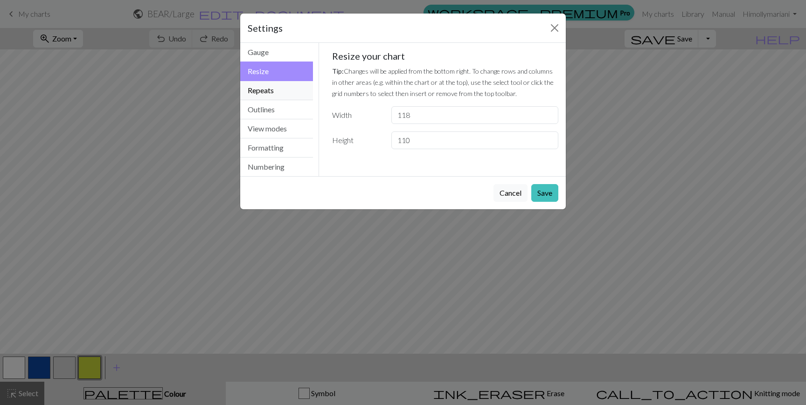
drag, startPoint x: 404, startPoint y: 39, endPoint x: 266, endPoint y: 100, distance: 150.4
click at [266, 100] on button "Repeats" at bounding box center [276, 90] width 73 height 19
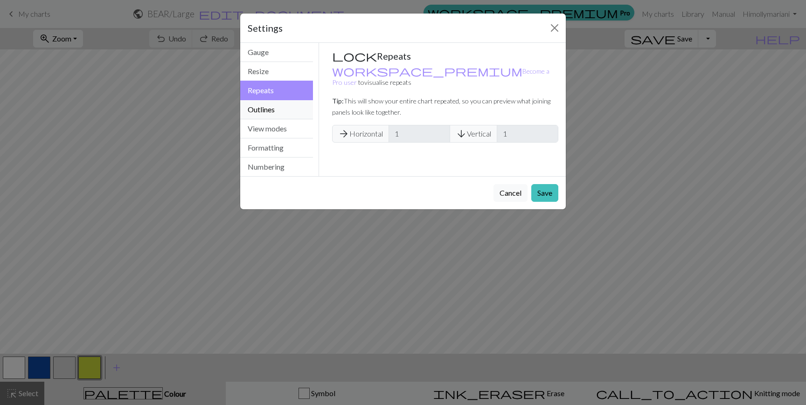
drag, startPoint x: 266, startPoint y: 100, endPoint x: 272, endPoint y: 107, distance: 9.3
click at [272, 107] on button "Outlines" at bounding box center [276, 109] width 73 height 19
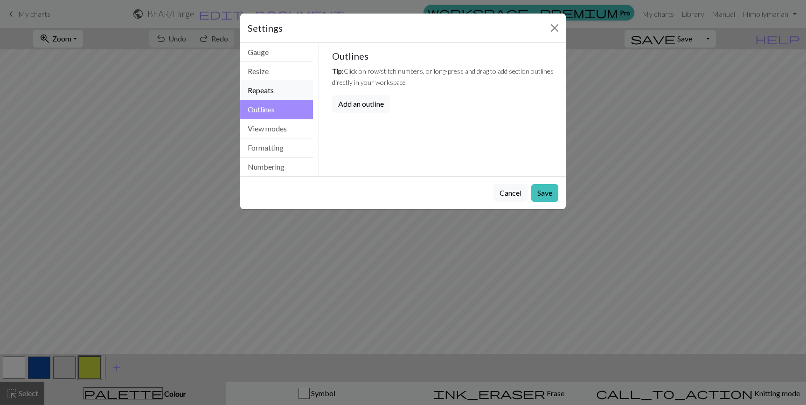
drag, startPoint x: 272, startPoint y: 107, endPoint x: 261, endPoint y: 88, distance: 21.7
click at [261, 88] on button "Repeats" at bounding box center [276, 90] width 73 height 19
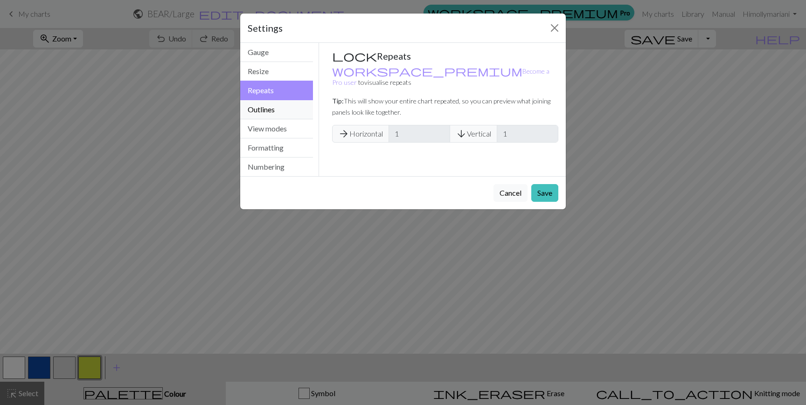
click at [258, 108] on button "Outlines" at bounding box center [276, 109] width 73 height 19
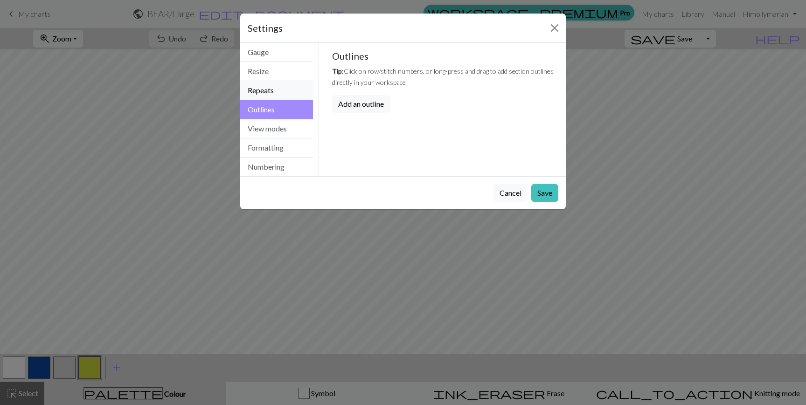
click at [365, 103] on button "Add an outline" at bounding box center [361, 104] width 58 height 18
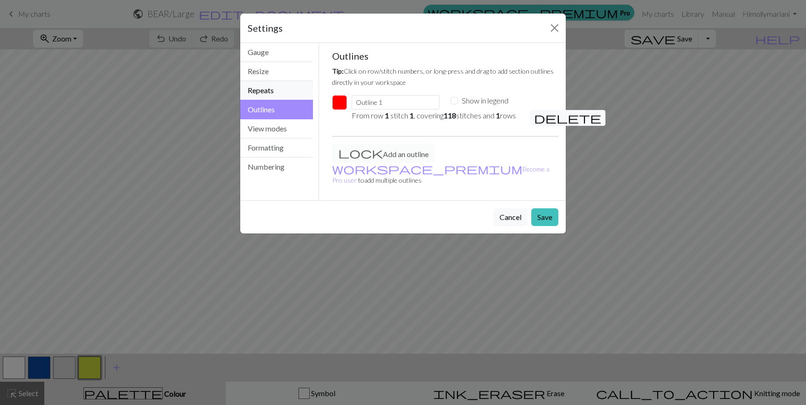
click at [546, 220] on button "Save" at bounding box center [544, 218] width 27 height 18
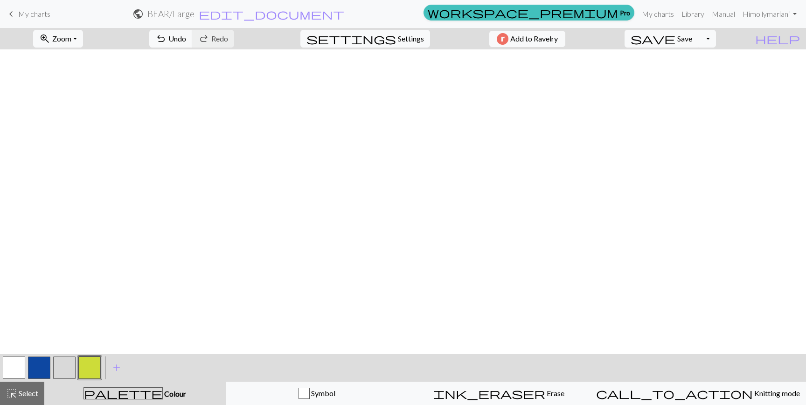
scroll to position [325, 0]
click at [386, 38] on span "settings" at bounding box center [352, 38] width 90 height 13
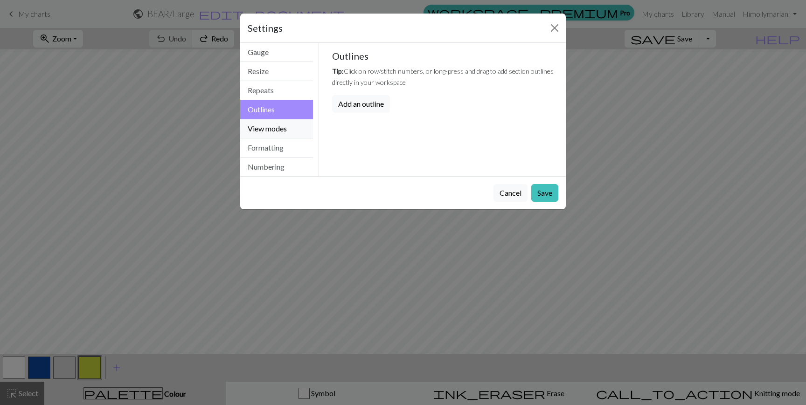
click at [269, 126] on button "View modes" at bounding box center [276, 128] width 73 height 19
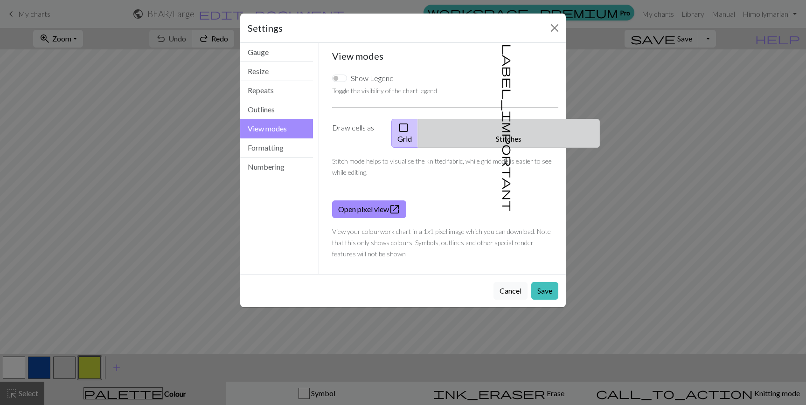
click at [506, 136] on button "label_important Stitches" at bounding box center [509, 133] width 182 height 29
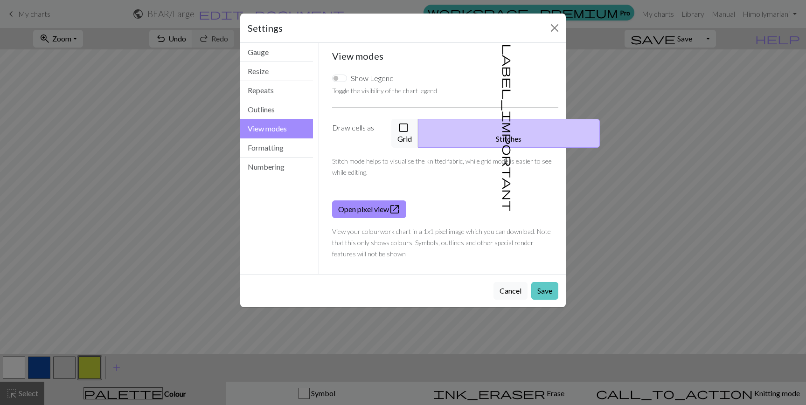
click at [548, 282] on button "Save" at bounding box center [544, 291] width 27 height 18
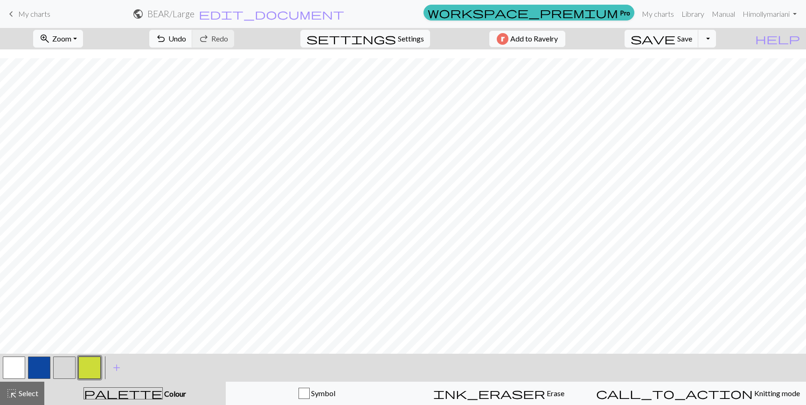
scroll to position [0, 0]
click at [716, 37] on button "Toggle Dropdown" at bounding box center [708, 39] width 18 height 18
click at [689, 71] on button "save_alt Download" at bounding box center [639, 74] width 154 height 15
click at [716, 42] on button "Toggle Dropdown" at bounding box center [708, 39] width 18 height 18
click at [695, 72] on button "save_alt Download" at bounding box center [639, 74] width 154 height 15
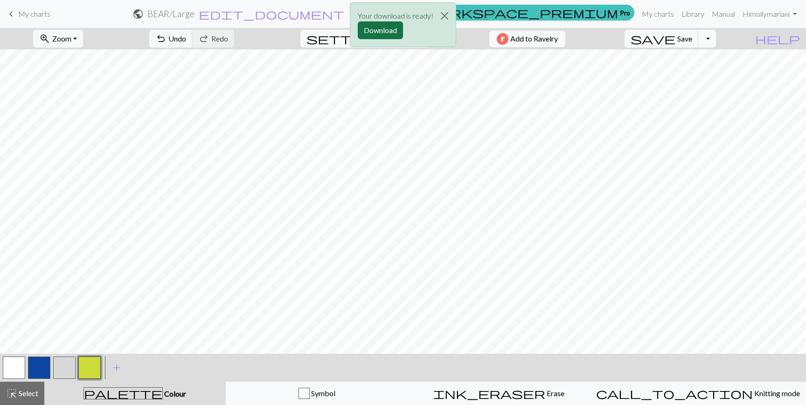
click at [377, 31] on button "Download" at bounding box center [380, 30] width 45 height 18
